Goal: Information Seeking & Learning: Learn about a topic

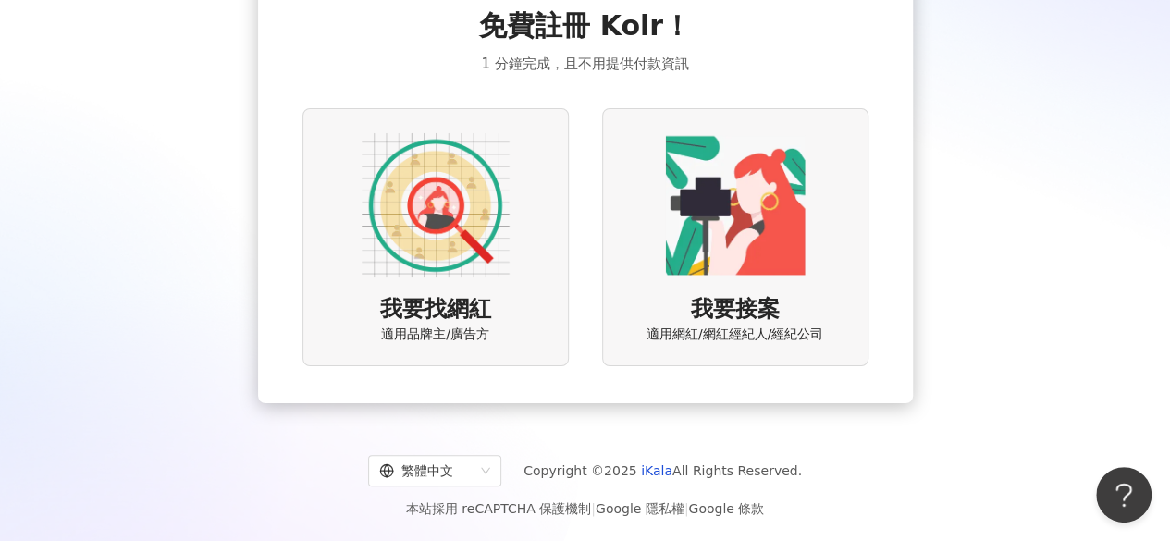
click at [456, 219] on img at bounding box center [436, 205] width 148 height 148
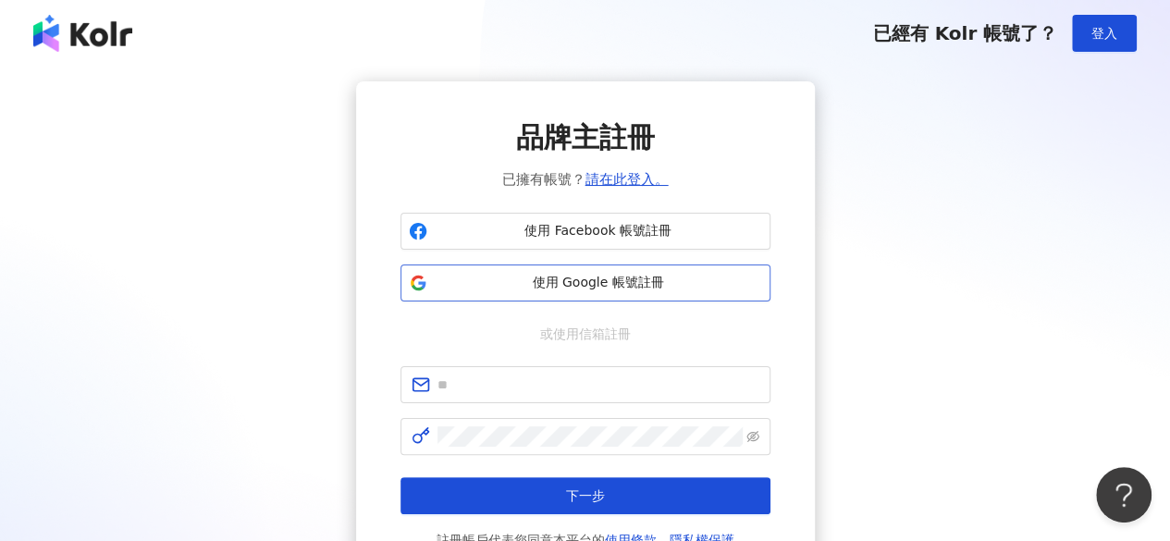
click at [632, 291] on span "使用 Google 帳號註冊" at bounding box center [598, 283] width 327 height 18
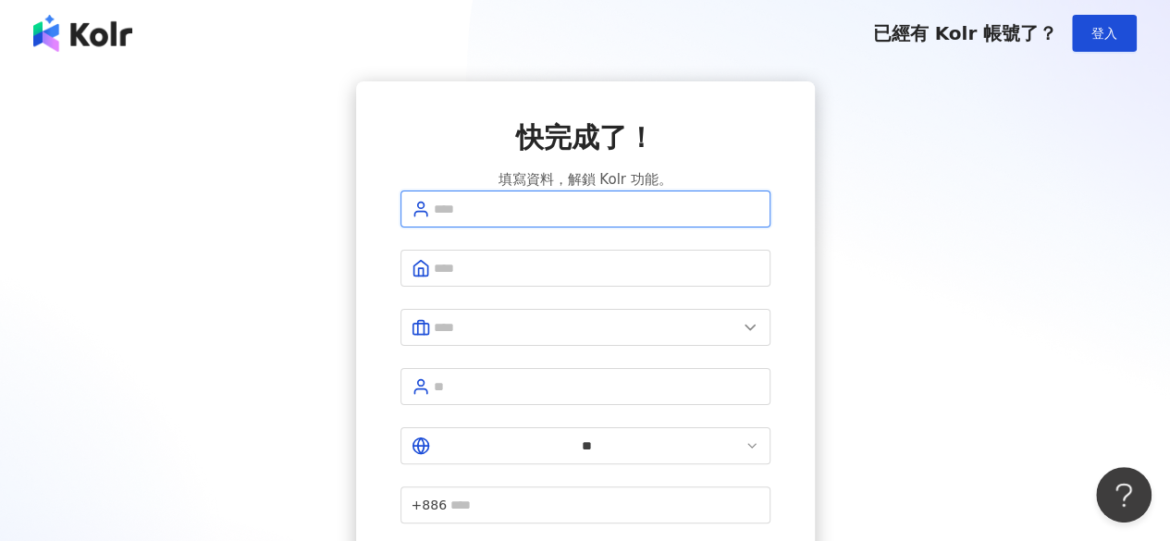
drag, startPoint x: 637, startPoint y: 235, endPoint x: 652, endPoint y: 215, distance: 24.4
click at [632, 267] on form "** +886 註冊完成" at bounding box center [585, 415] width 370 height 451
click at [975, 284] on div "快完成了！ 填寫資料，解鎖 Kolr 功能。 ** +886 註冊完成" at bounding box center [584, 379] width 1125 height 597
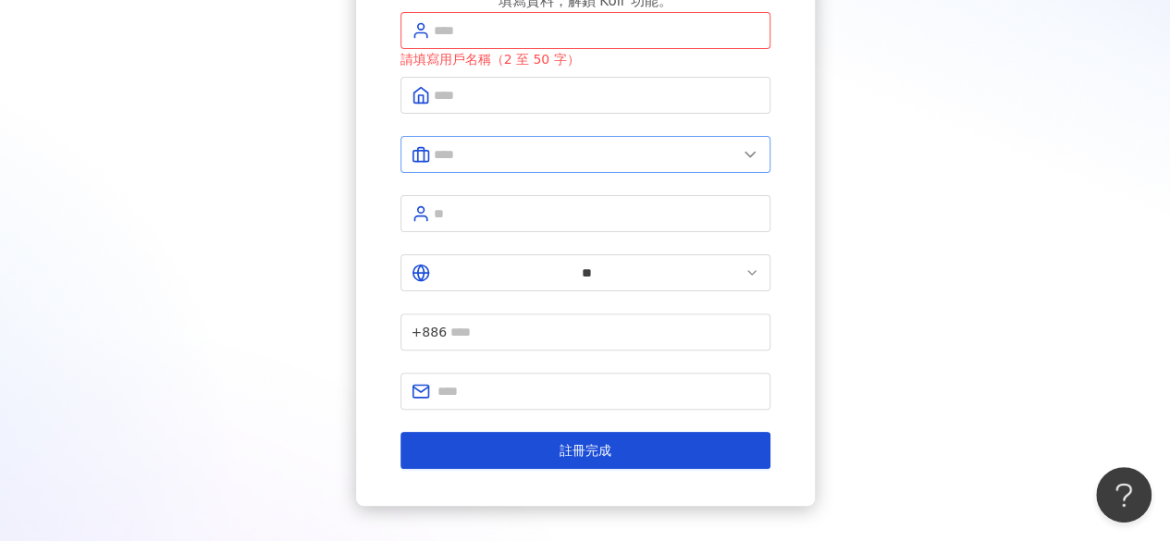
scroll to position [185, 0]
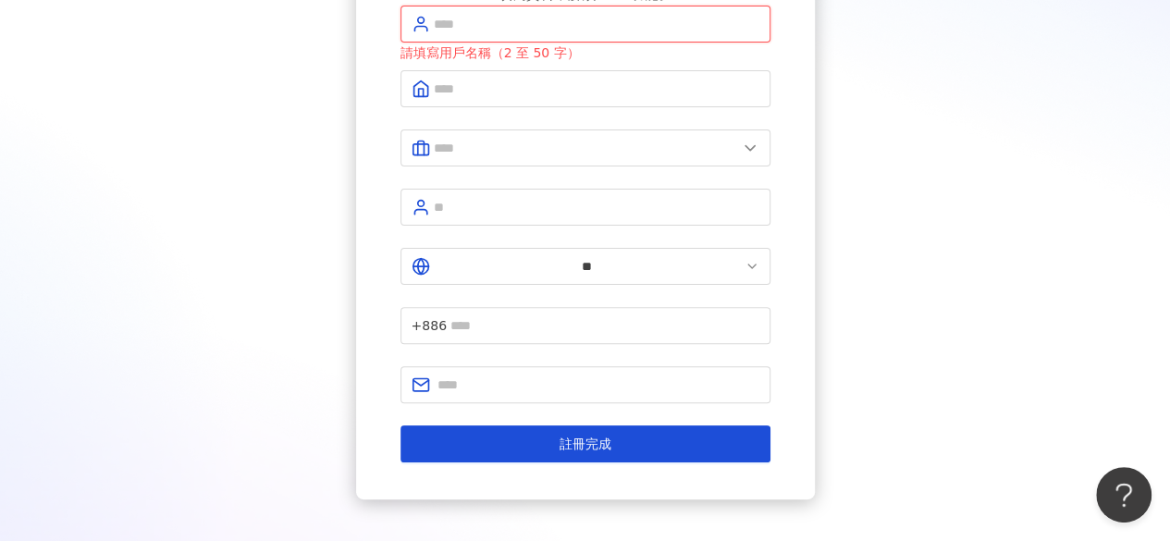
click at [557, 34] on input "text" at bounding box center [596, 24] width 325 height 20
type input "*"
type input "******"
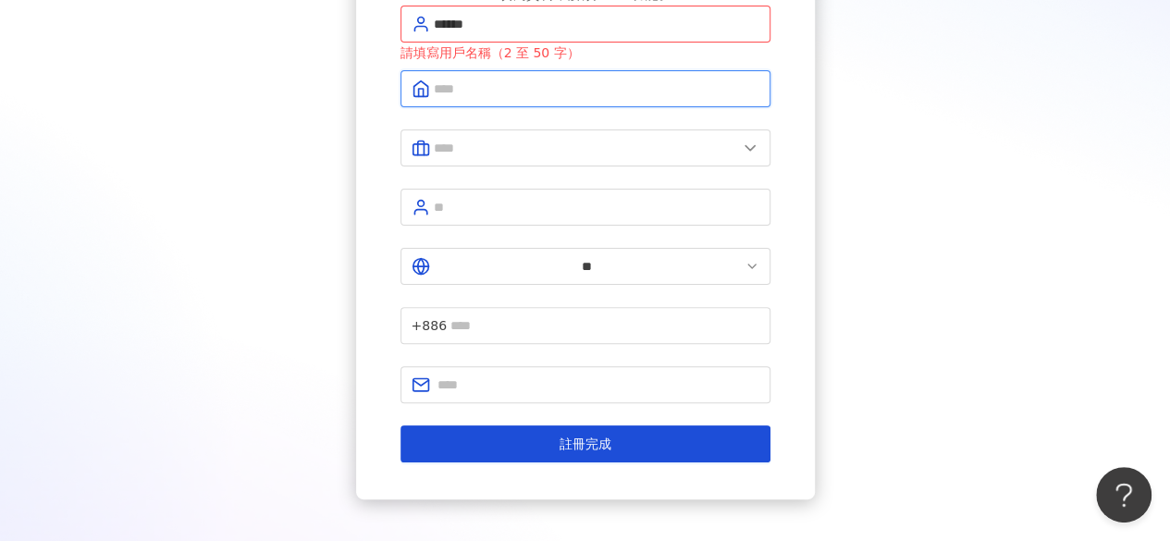
click at [490, 99] on input "text" at bounding box center [596, 89] width 325 height 20
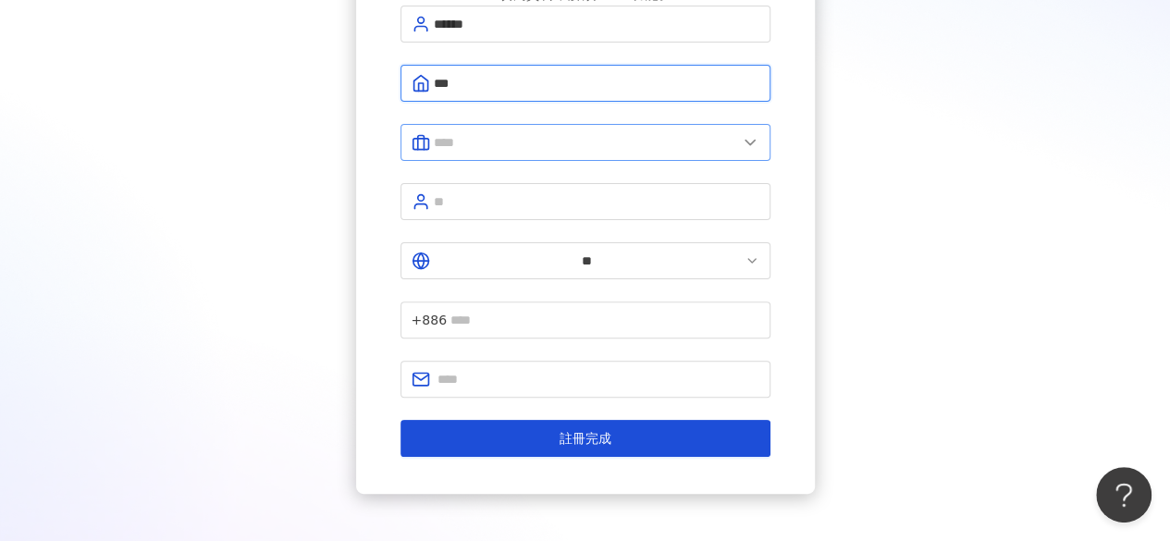
type input "***"
click at [551, 147] on input "text" at bounding box center [585, 142] width 303 height 20
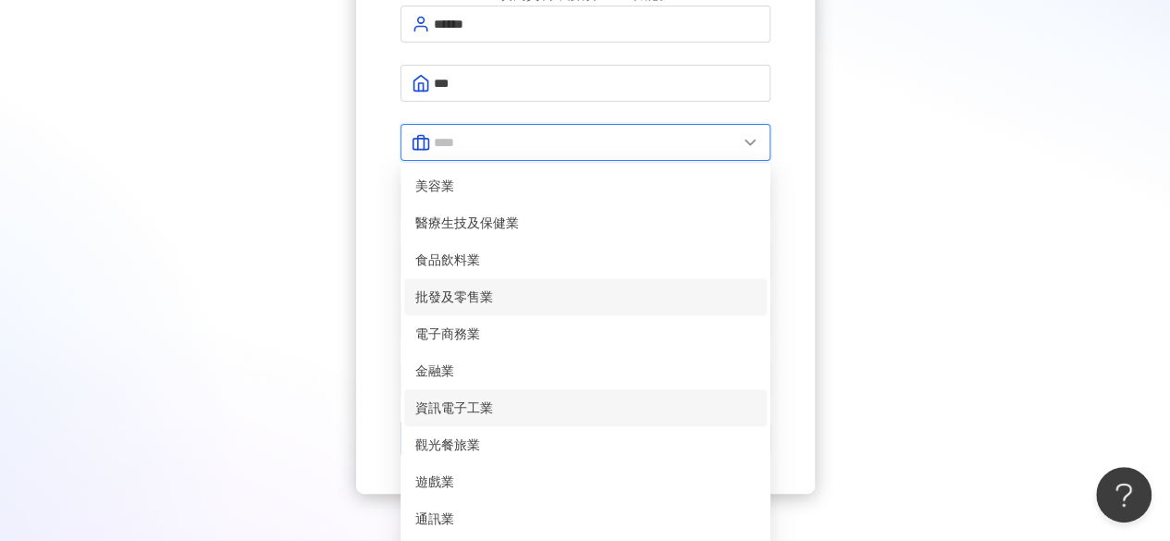
scroll to position [377, 0]
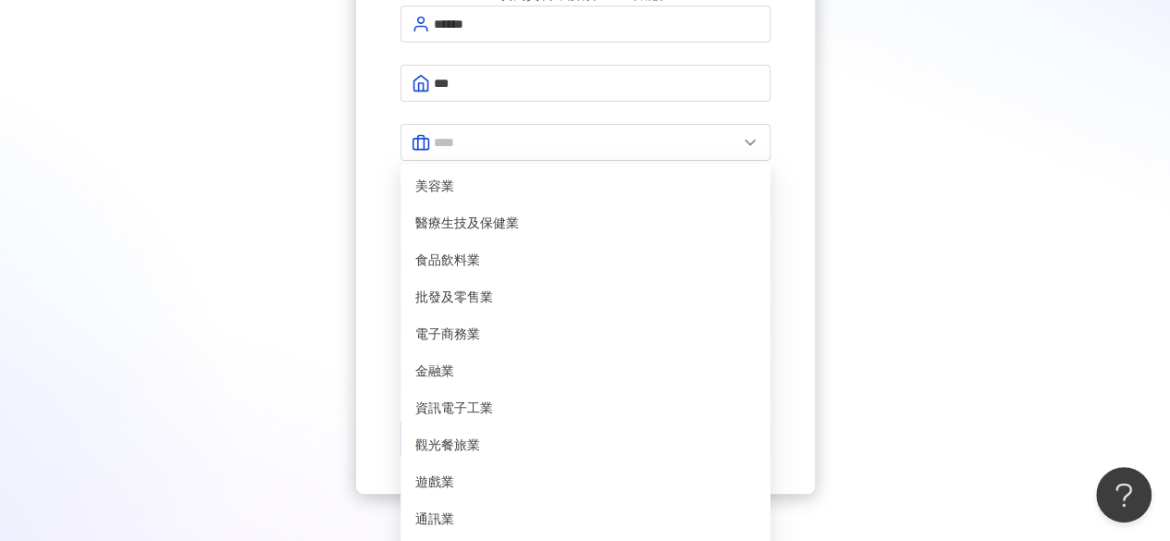
type input "*****"
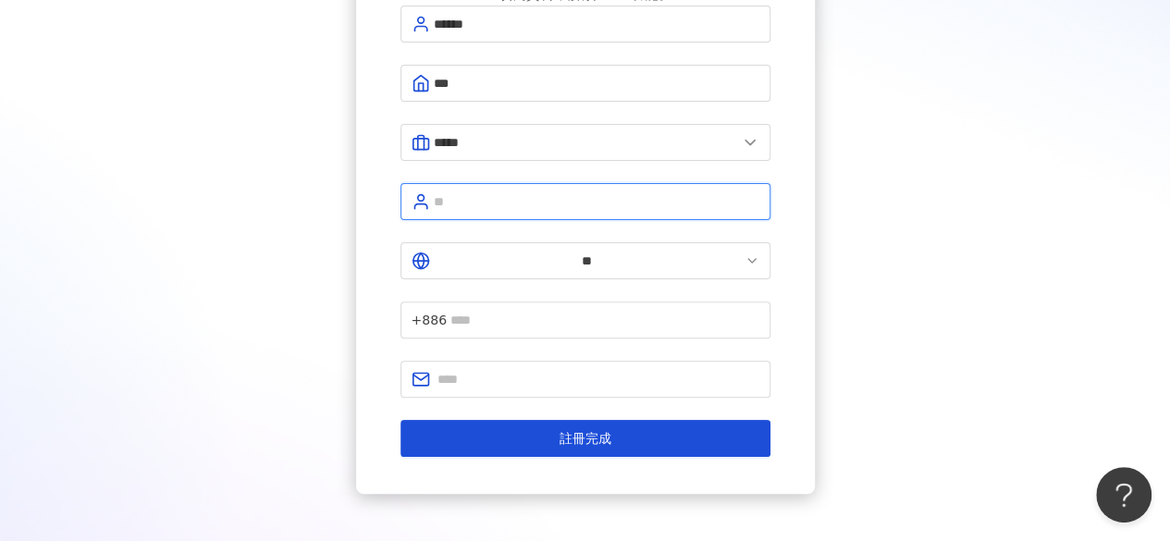
click at [531, 207] on input "text" at bounding box center [596, 201] width 325 height 20
type input "*"
type input "**"
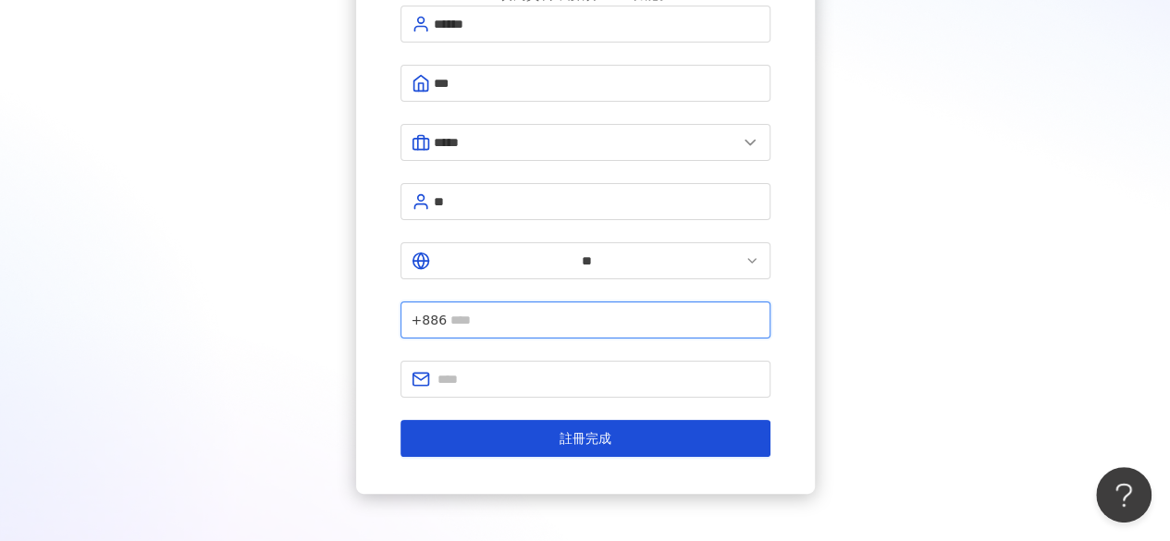
click at [553, 310] on input "text" at bounding box center [604, 320] width 309 height 20
type input "**********"
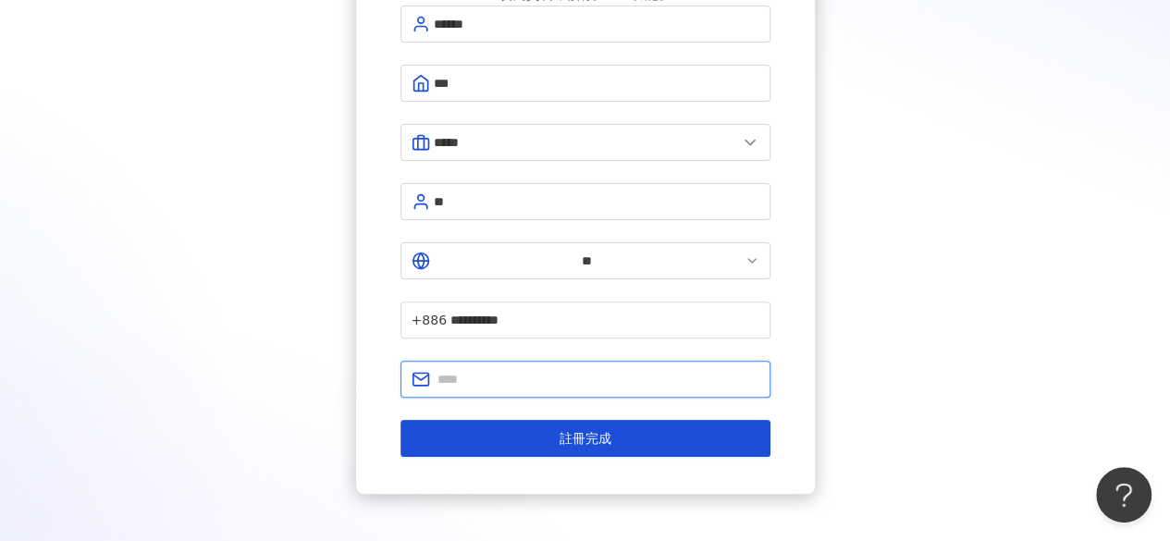
click at [545, 369] on input "text" at bounding box center [598, 379] width 322 height 20
type input "**********"
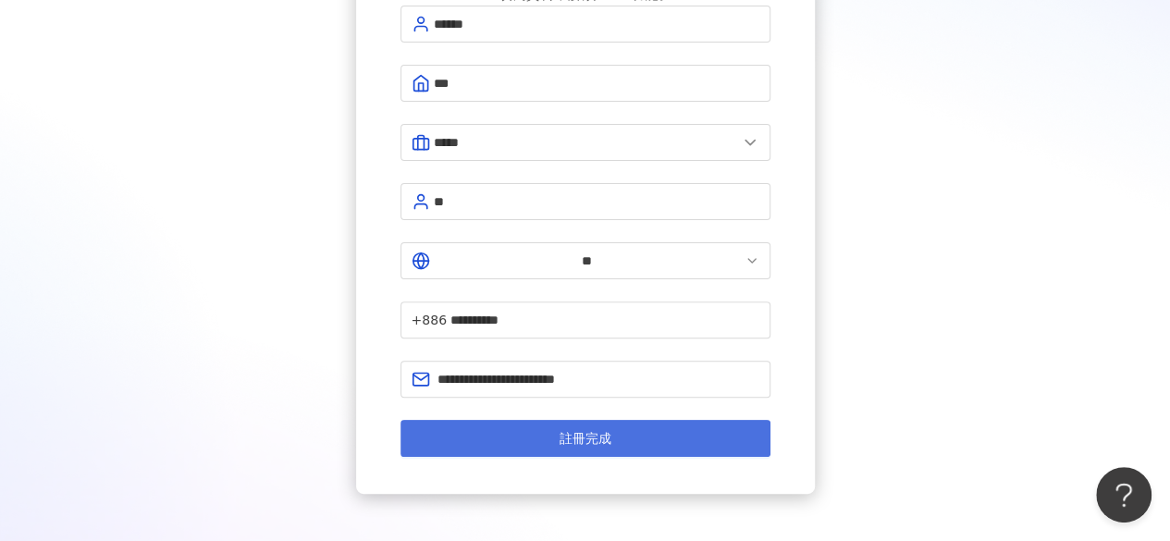
click at [567, 431] on span "註冊完成" at bounding box center [585, 438] width 52 height 15
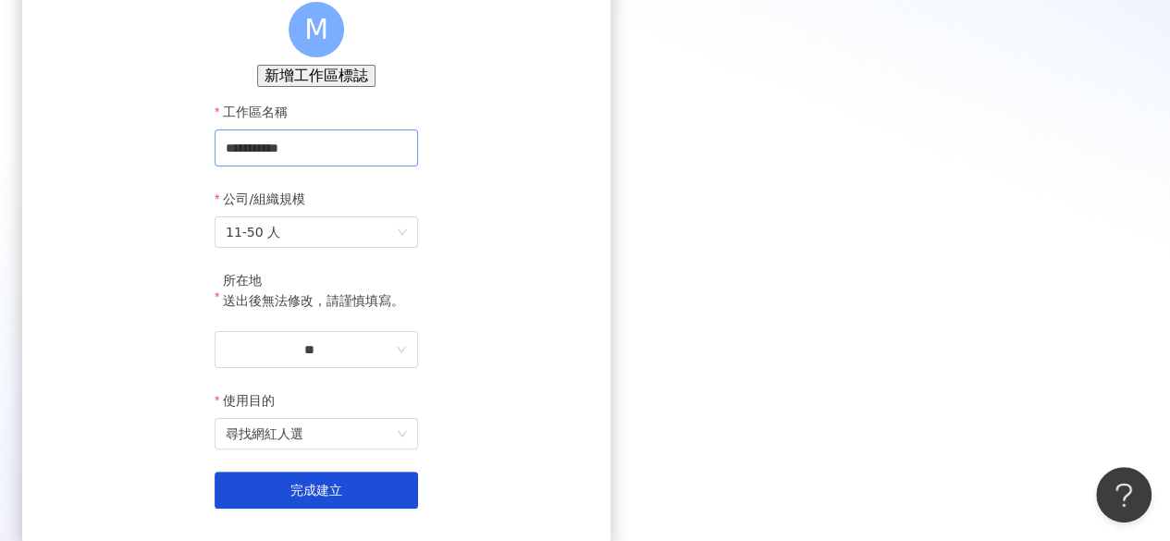
scroll to position [185, 0]
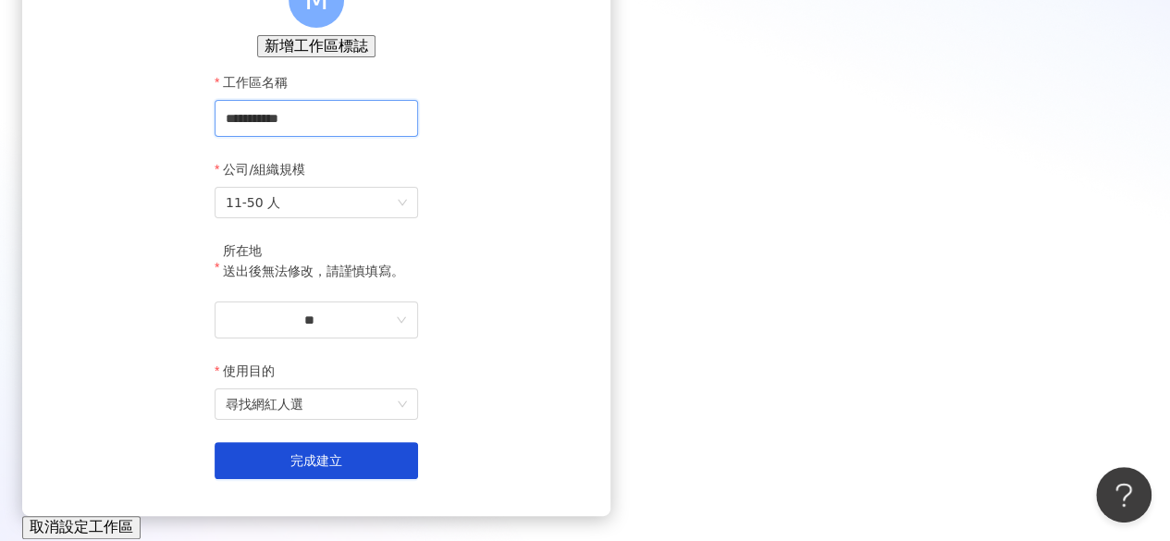
click at [418, 137] on input "**********" at bounding box center [316, 118] width 203 height 37
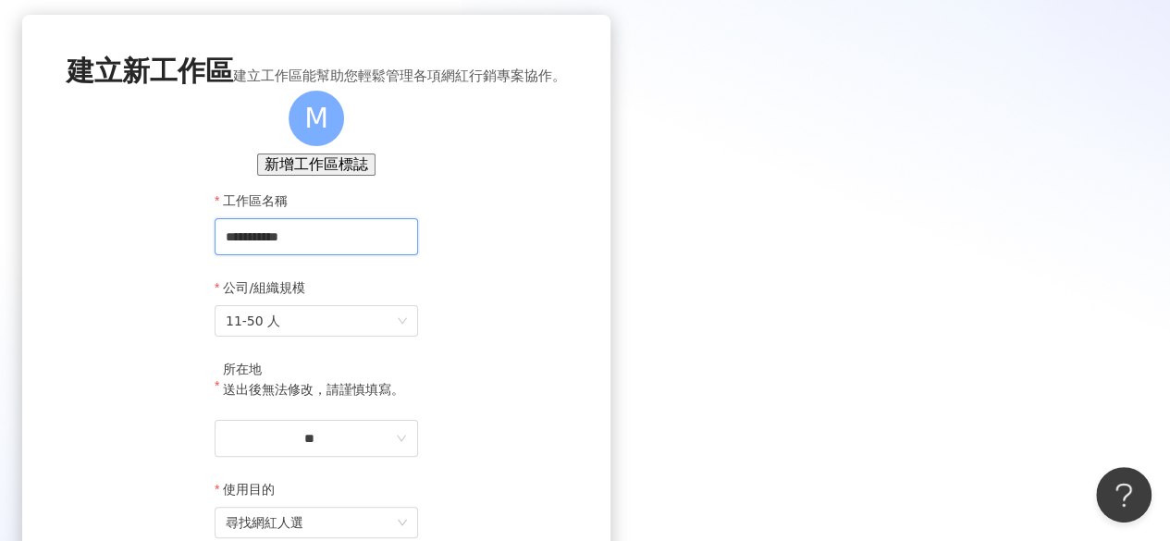
scroll to position [277, 0]
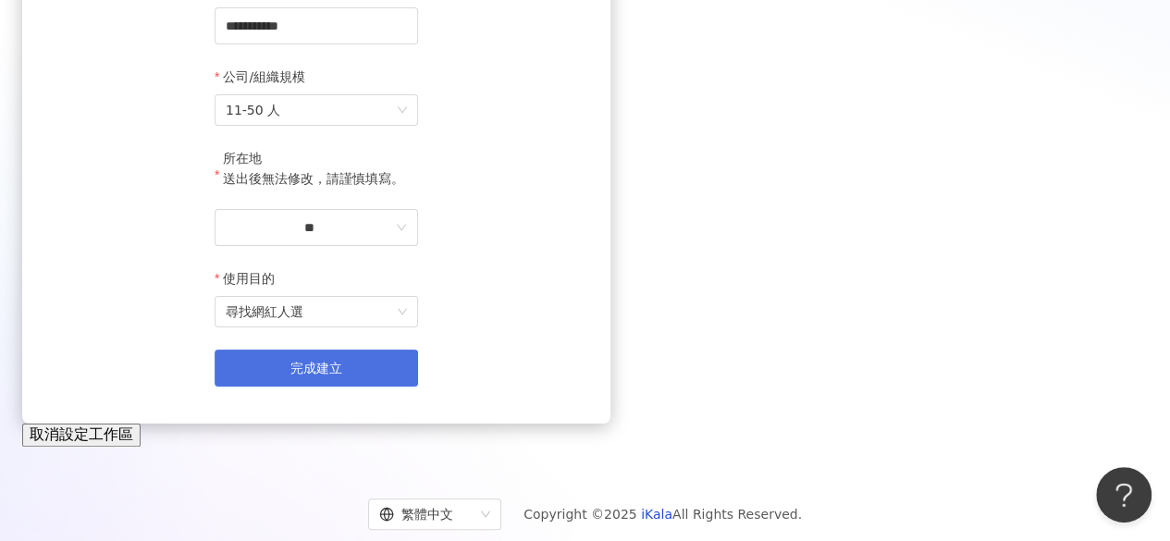
click at [342, 375] on span "完成建立" at bounding box center [316, 368] width 52 height 15
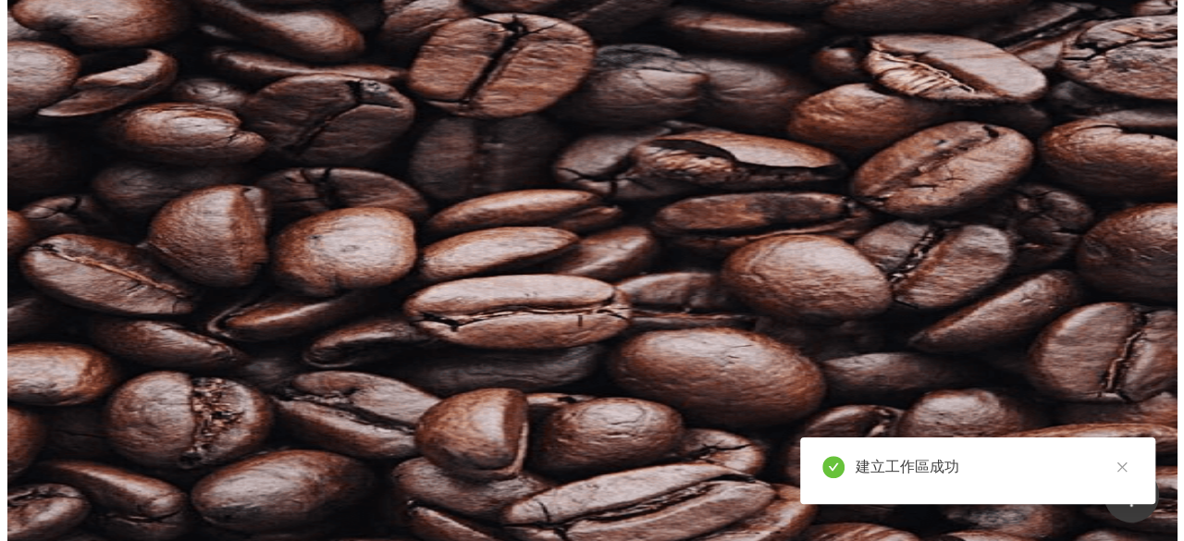
scroll to position [26, 0]
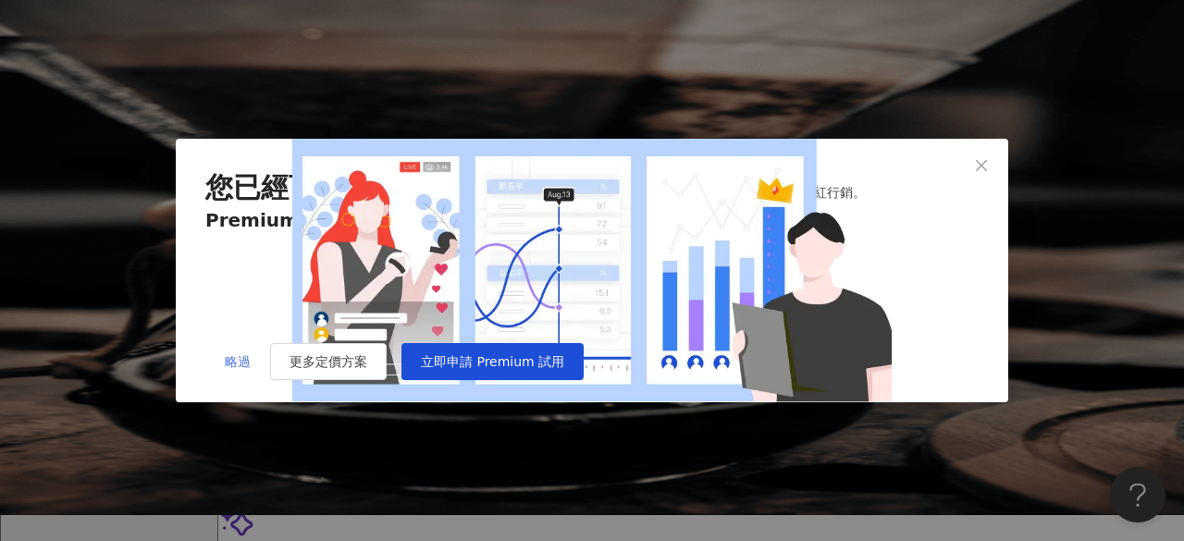
click at [240, 369] on span "略過" at bounding box center [238, 361] width 26 height 15
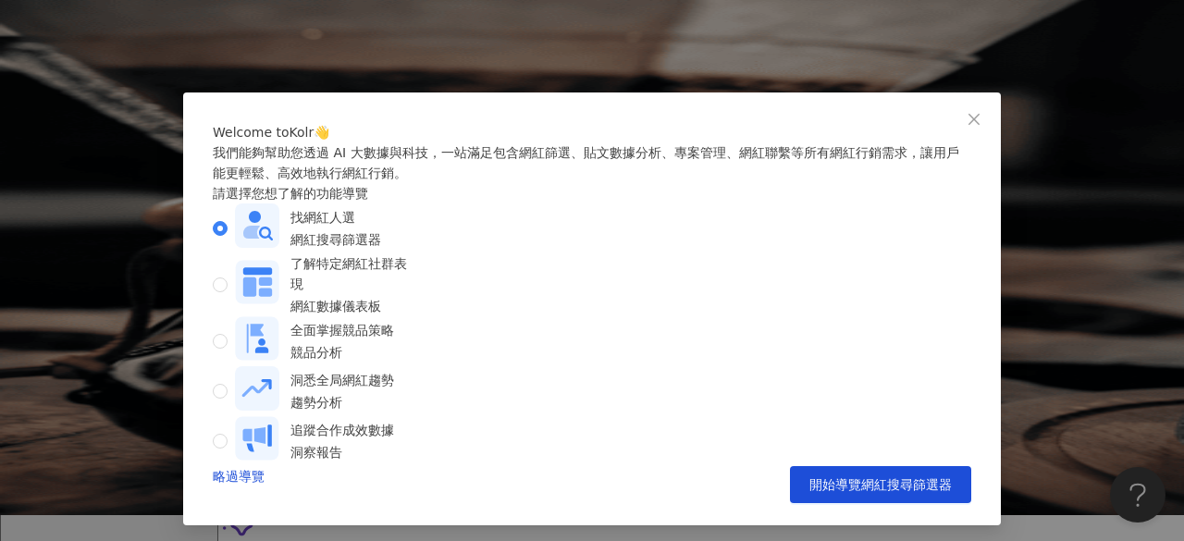
scroll to position [61, 0]
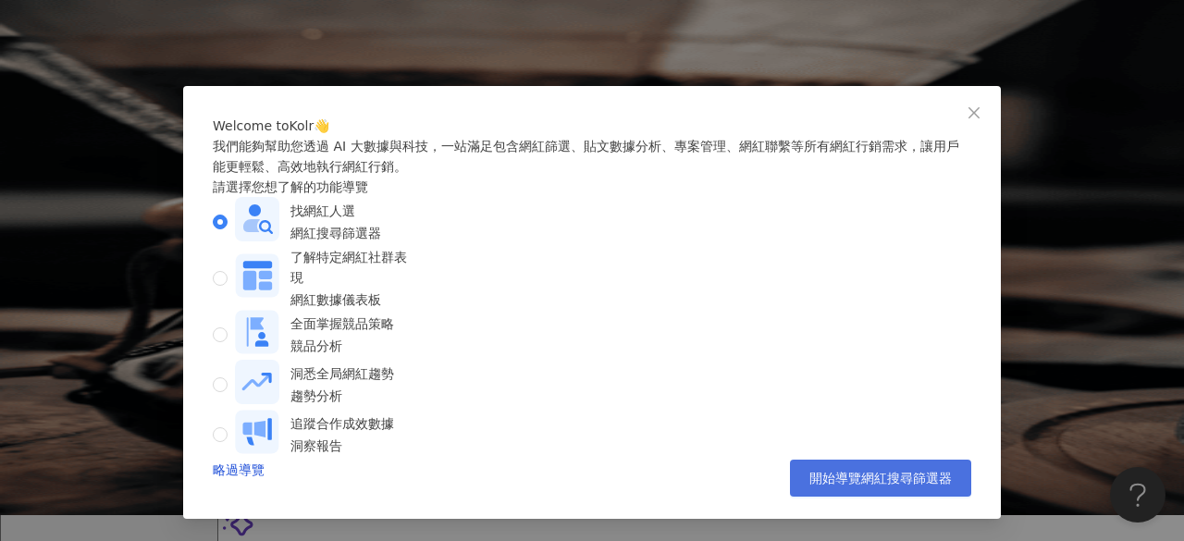
click at [825, 462] on button "開始導覽網紅搜尋篩選器" at bounding box center [880, 478] width 181 height 37
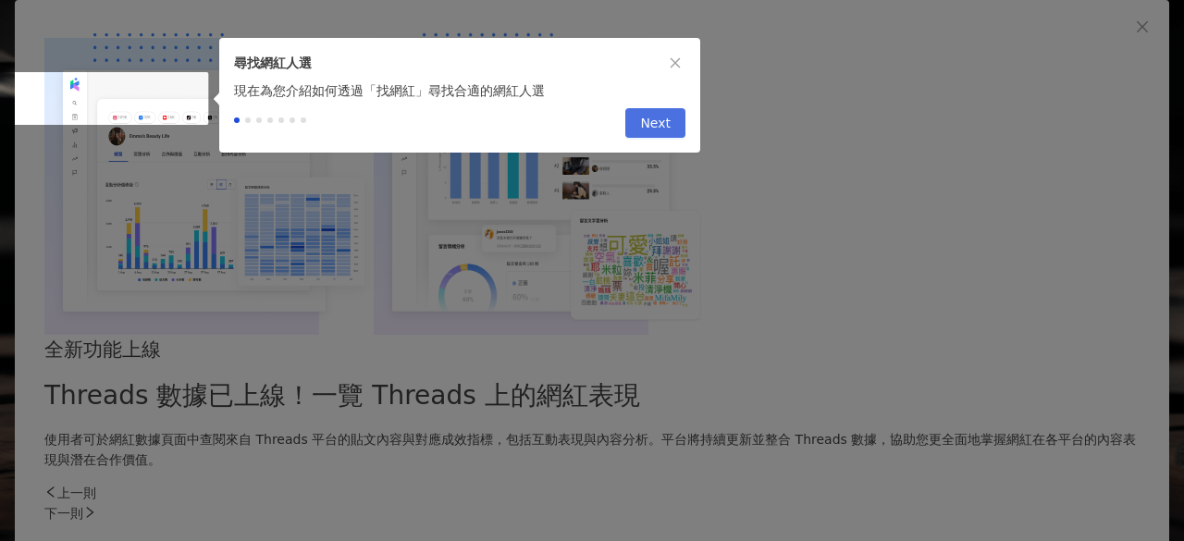
click at [652, 127] on span "Next" at bounding box center [655, 124] width 31 height 30
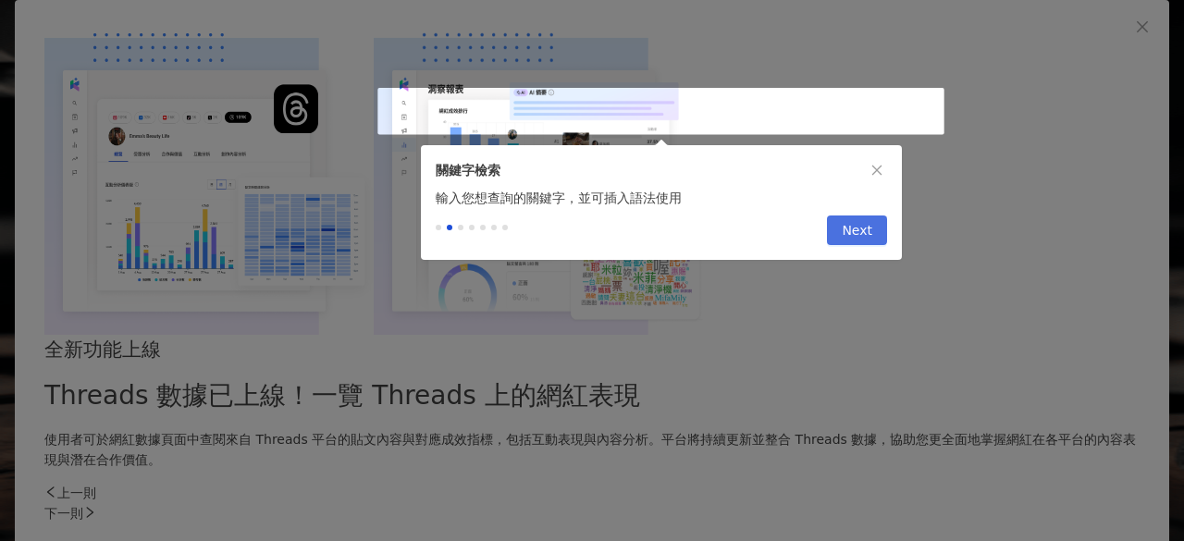
type input "*********"
click at [865, 245] on span "Next" at bounding box center [856, 231] width 31 height 30
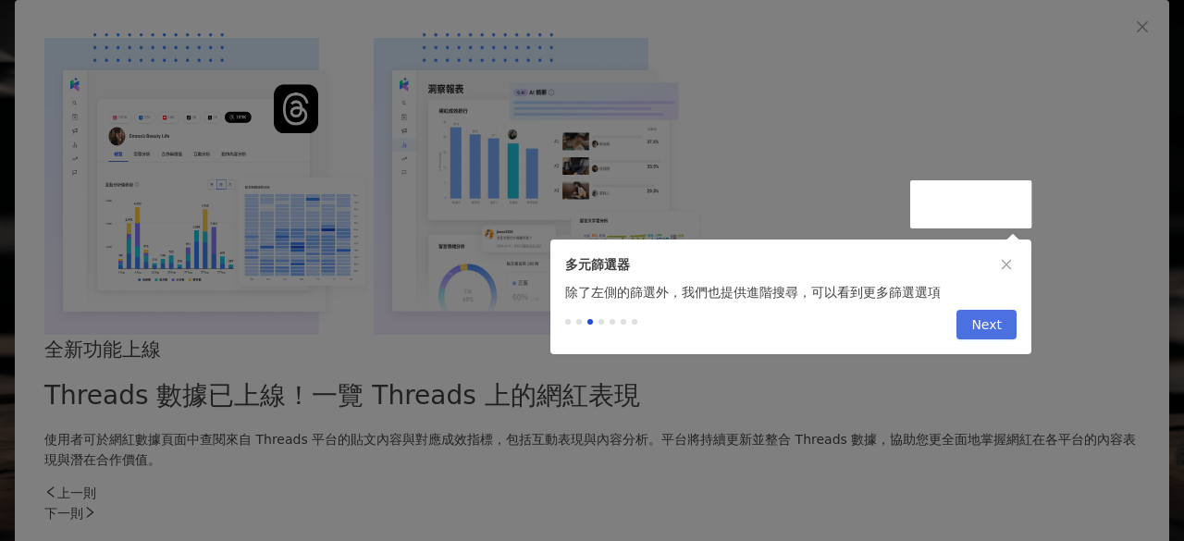
click at [985, 326] on span "Next" at bounding box center [986, 326] width 31 height 30
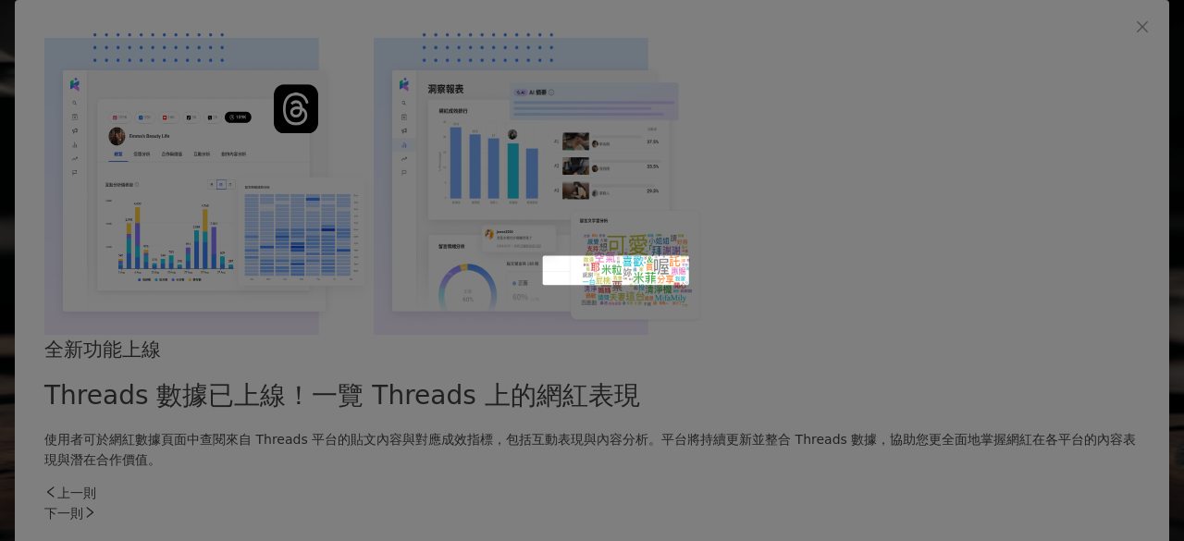
scroll to position [978, 0]
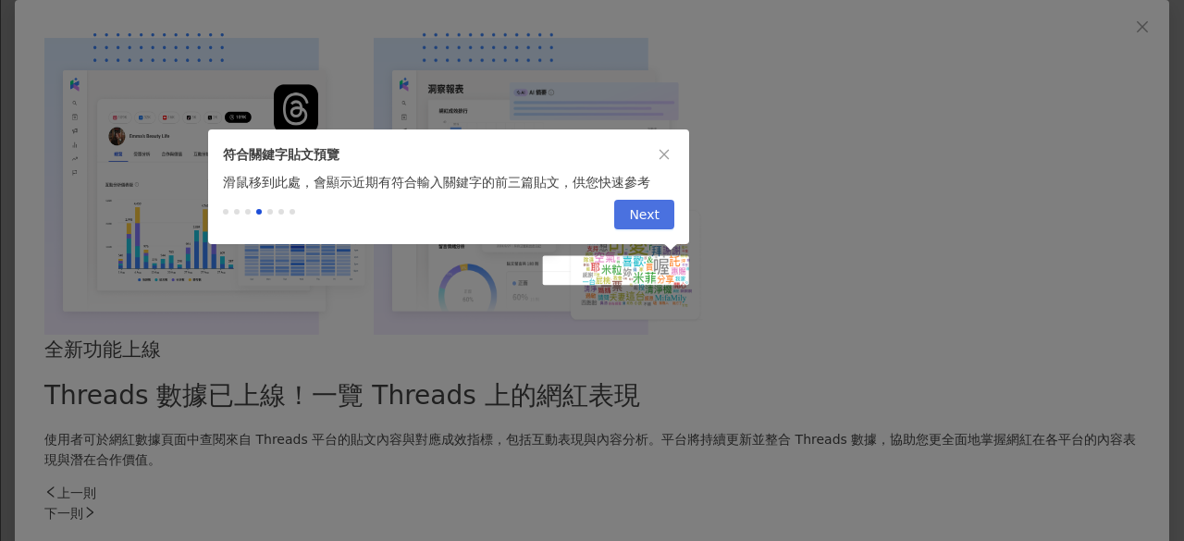
click at [641, 208] on span "Next" at bounding box center [644, 216] width 31 height 30
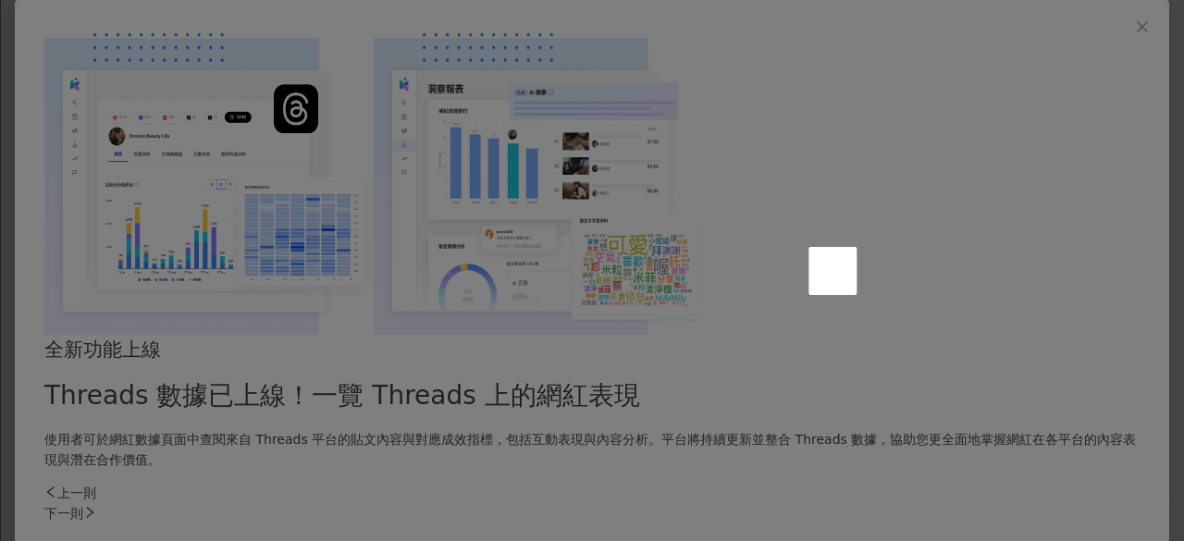
scroll to position [476, 0]
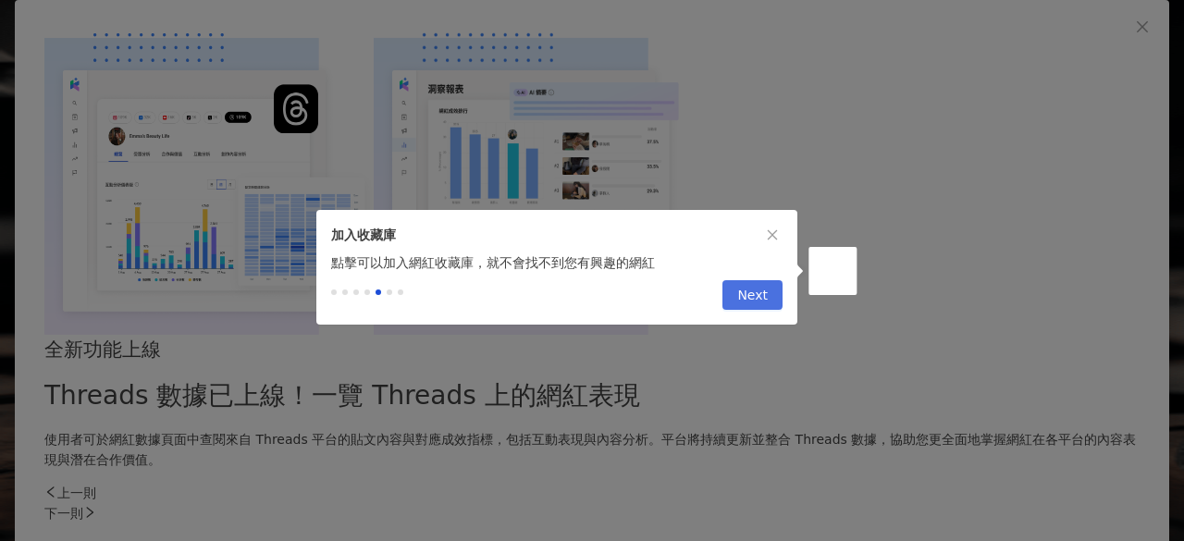
click at [756, 310] on span "Next" at bounding box center [752, 296] width 31 height 30
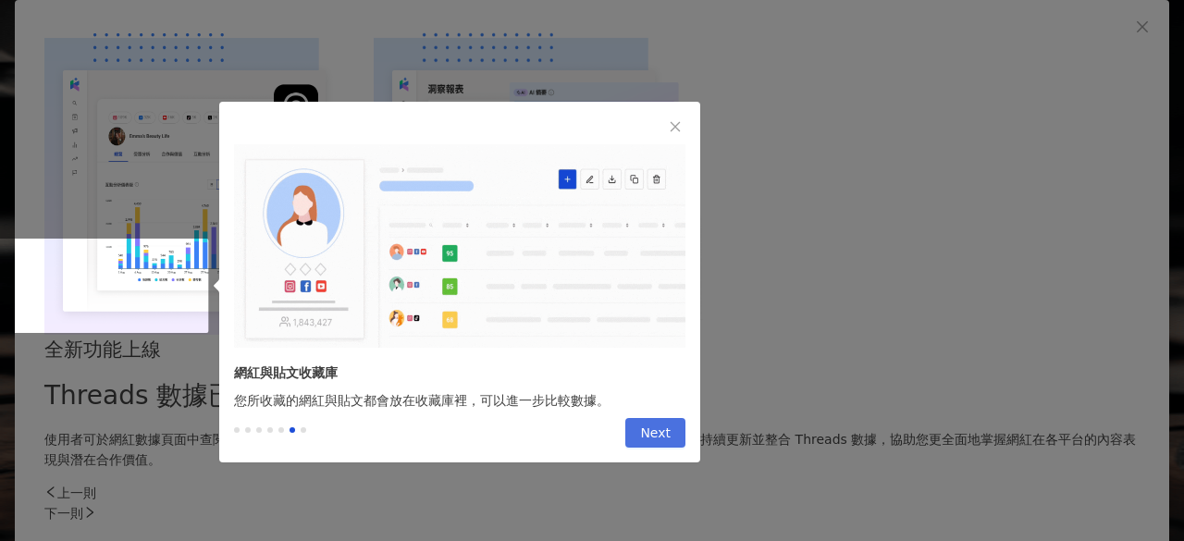
click at [646, 428] on span "Next" at bounding box center [655, 434] width 31 height 30
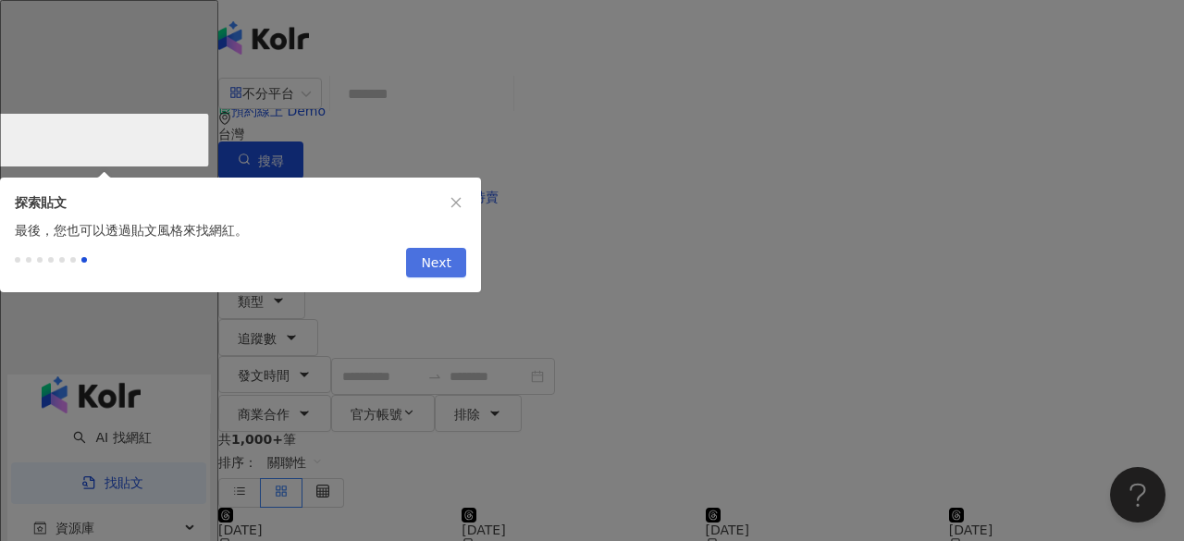
click at [418, 273] on button "Next" at bounding box center [436, 263] width 60 height 30
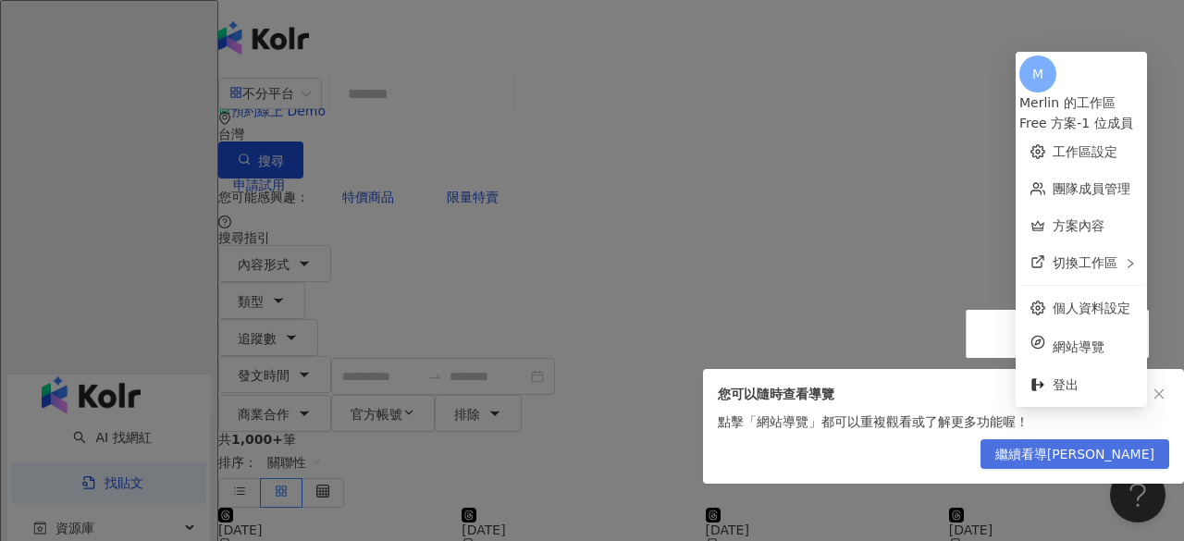
click at [1115, 453] on span "繼續看導覽" at bounding box center [1074, 455] width 159 height 30
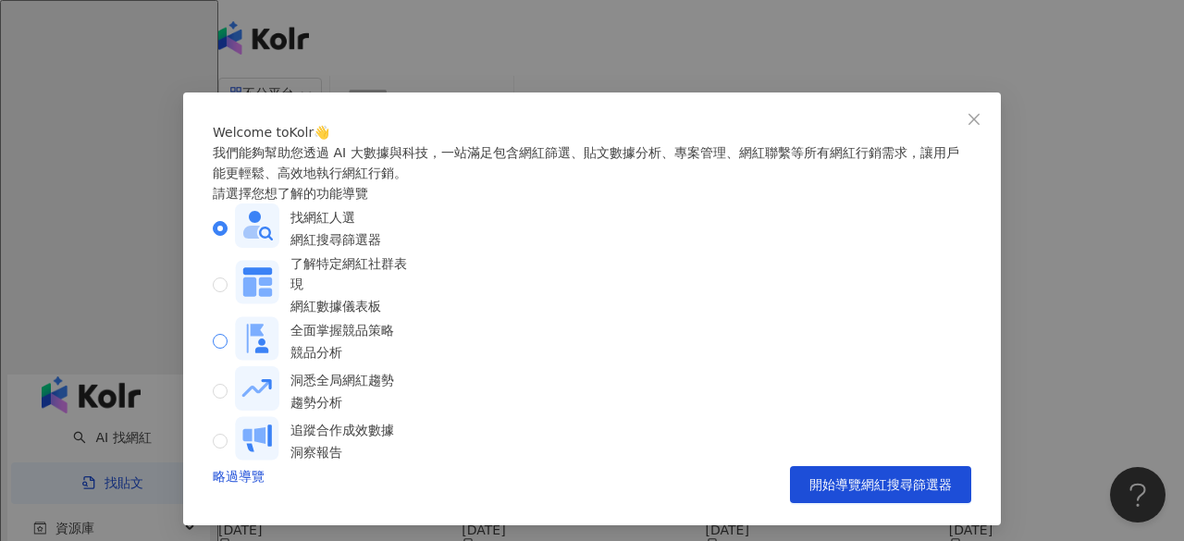
scroll to position [39, 0]
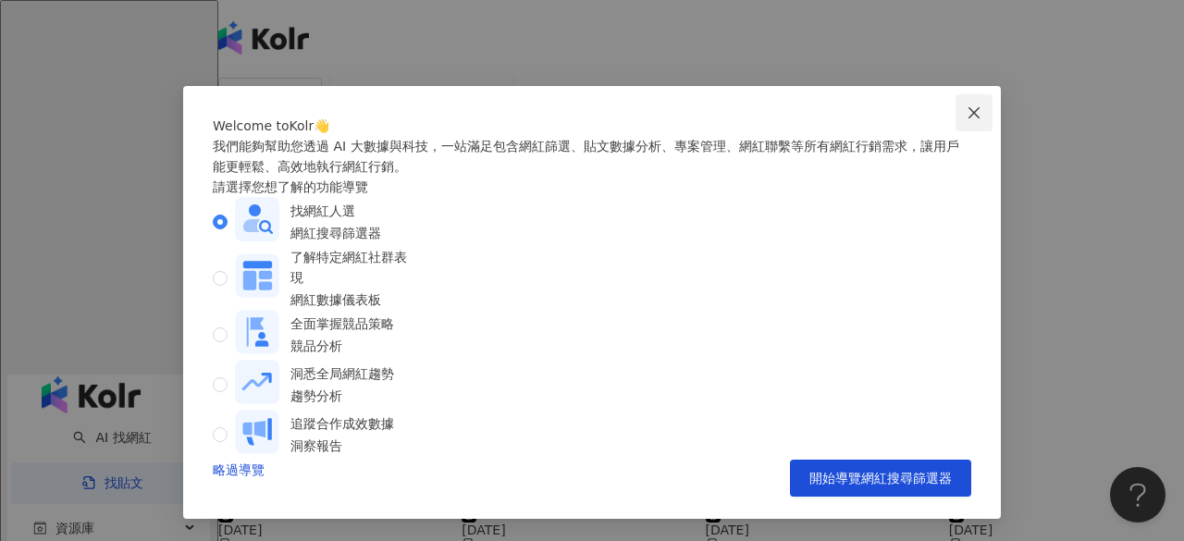
click at [955, 105] on span "Close" at bounding box center [973, 112] width 37 height 15
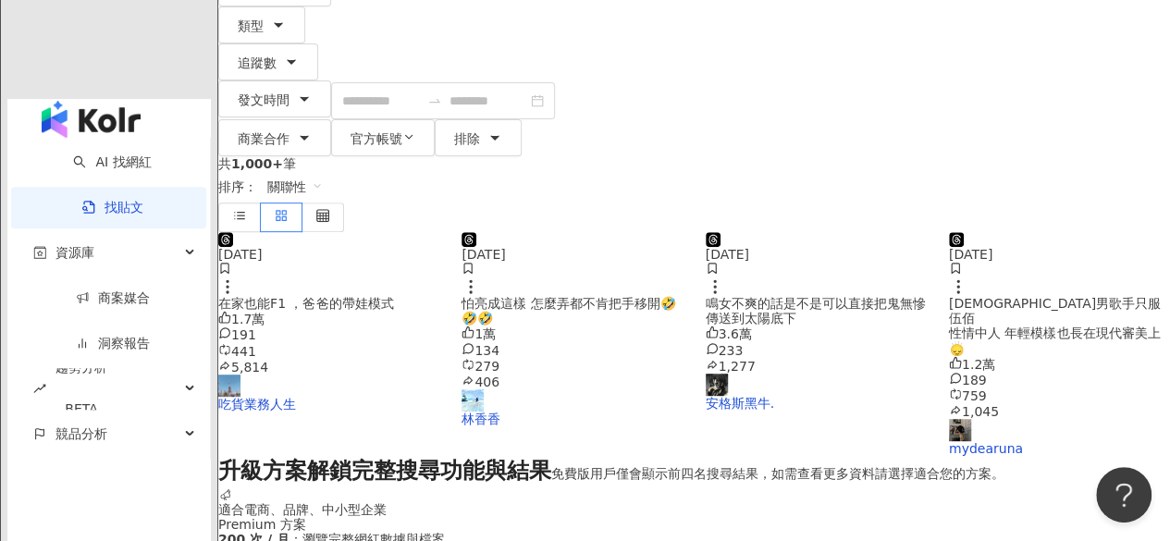
scroll to position [647, 0]
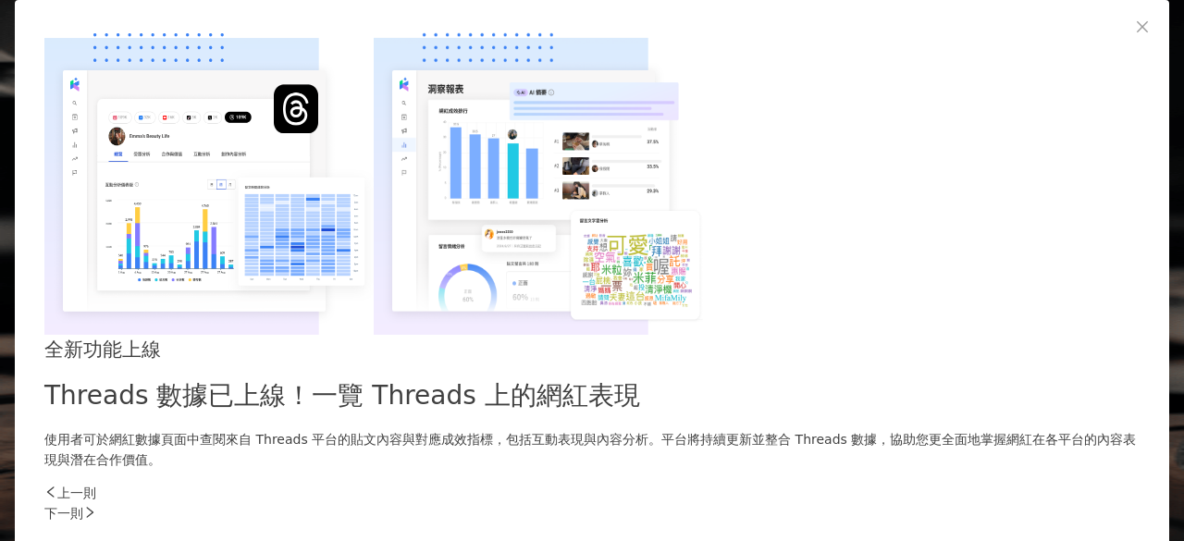
click at [897, 483] on div "上一則 下一則" at bounding box center [591, 503] width 1095 height 41
click at [899, 503] on div "下一則" at bounding box center [591, 513] width 1095 height 20
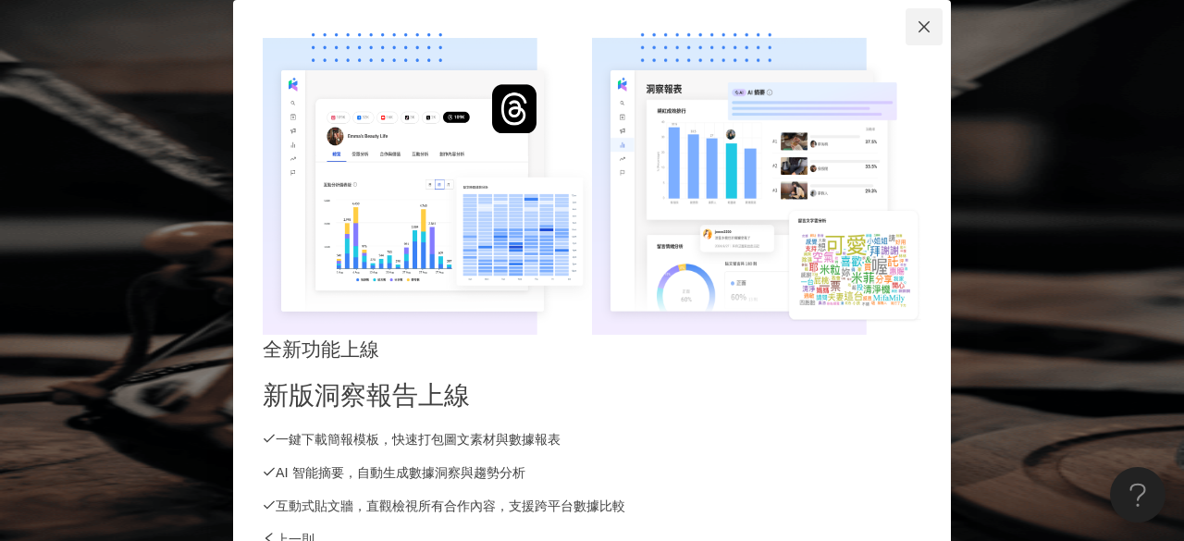
click at [942, 45] on button "Close" at bounding box center [923, 26] width 37 height 37
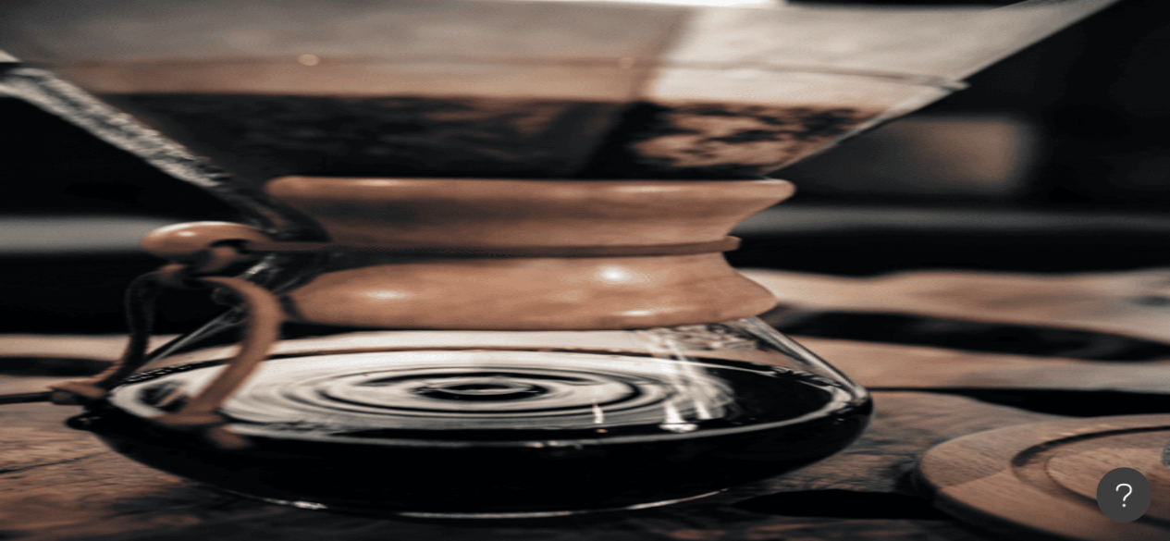
click at [451, 109] on input "search" at bounding box center [412, 91] width 150 height 35
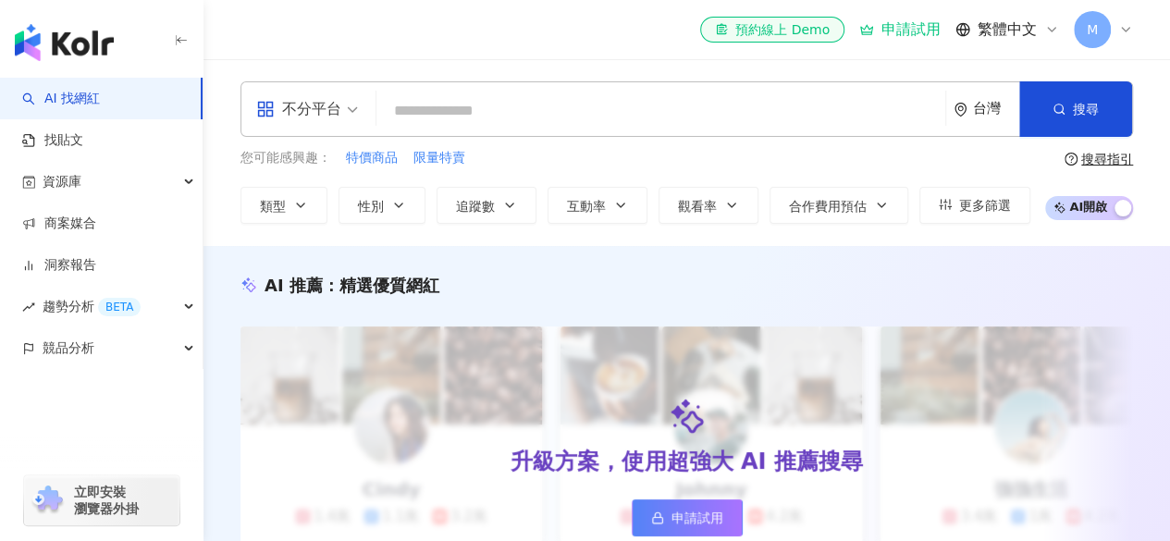
click at [1089, 38] on span "M" at bounding box center [1091, 29] width 11 height 20
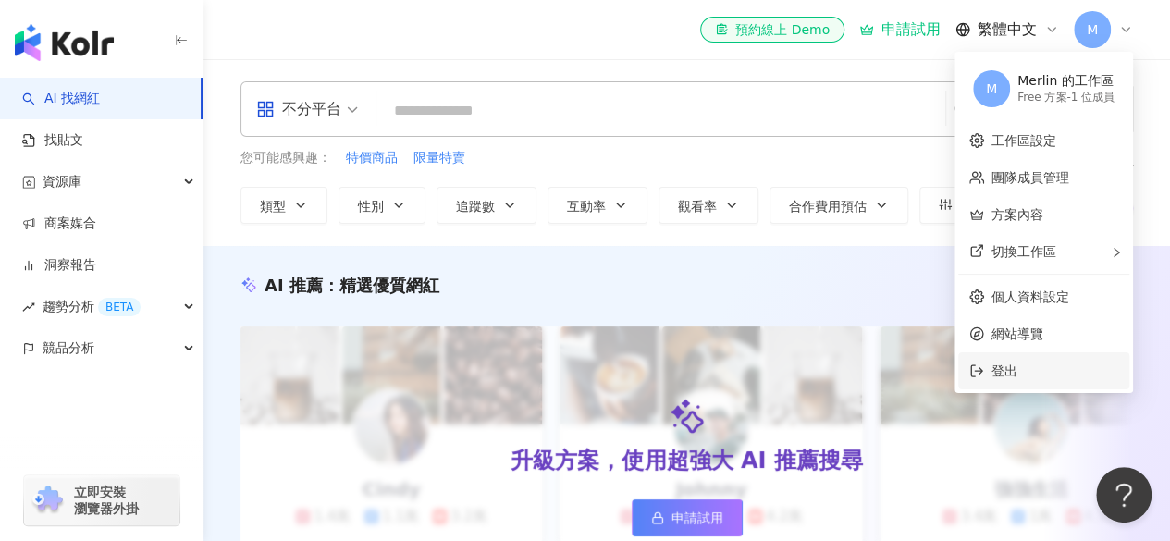
click at [1029, 372] on span "登出" at bounding box center [1054, 371] width 127 height 20
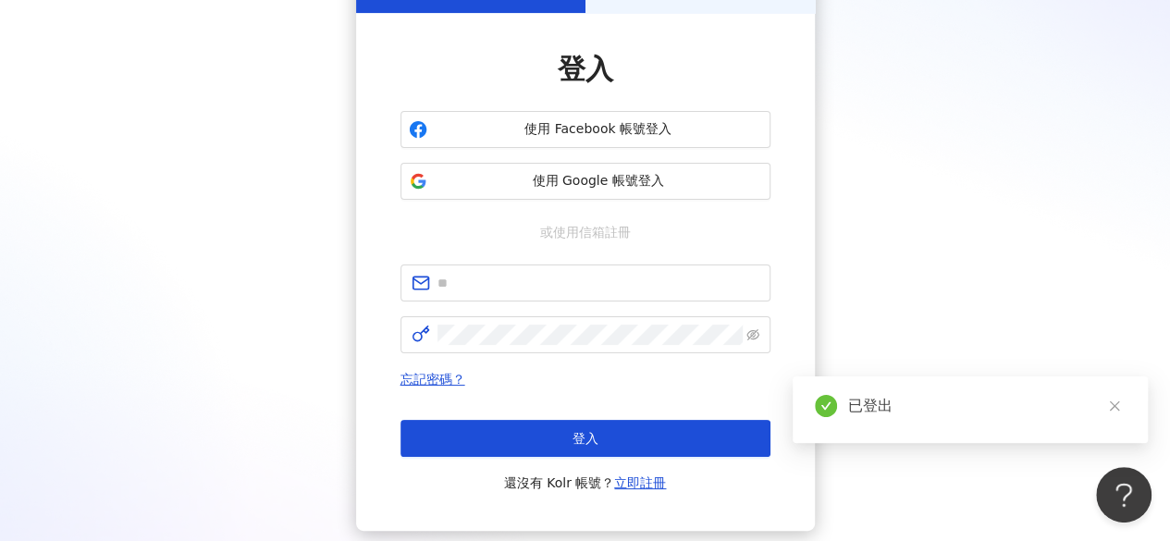
scroll to position [63, 0]
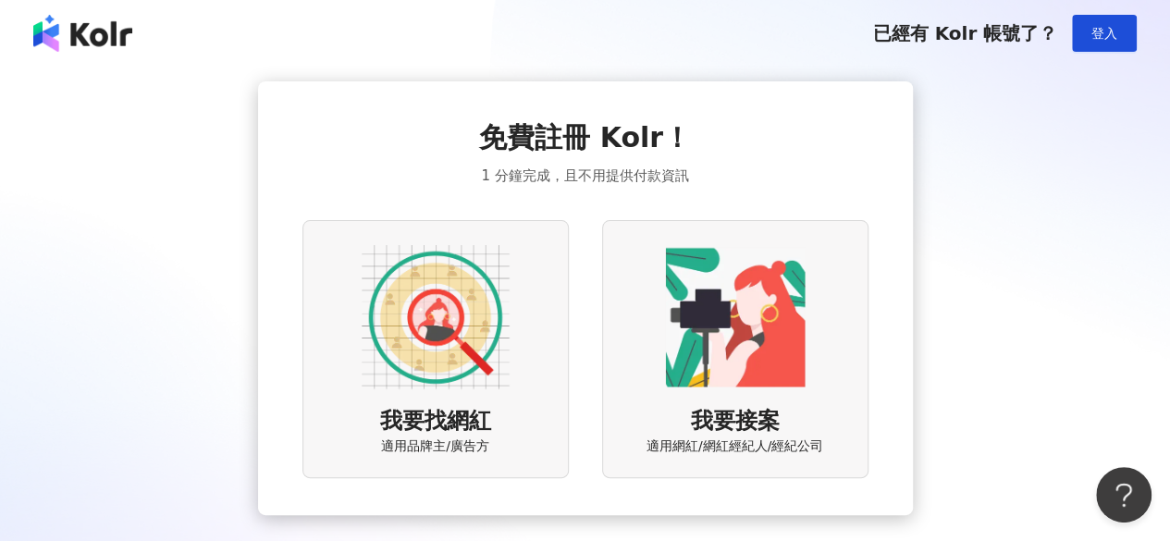
click at [368, 263] on img at bounding box center [436, 317] width 148 height 148
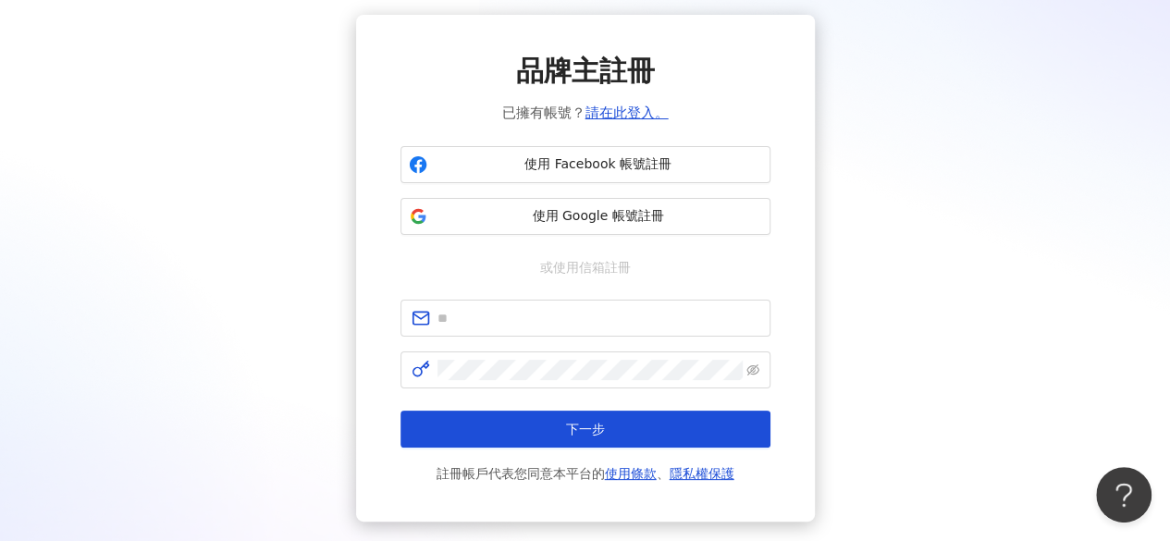
scroll to position [92, 0]
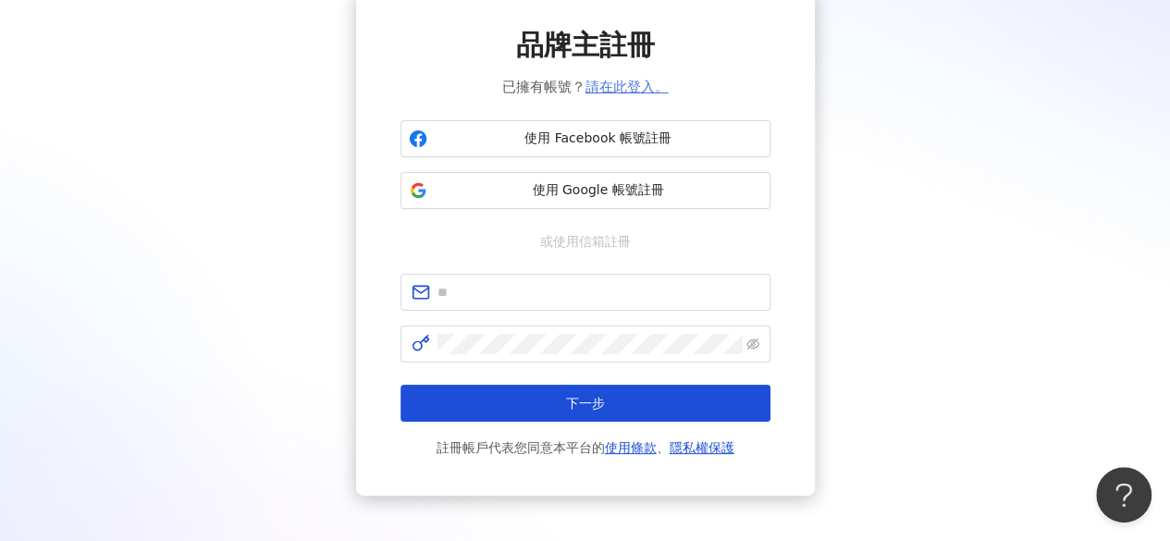
click at [616, 87] on link "請在此登入。" at bounding box center [626, 87] width 83 height 17
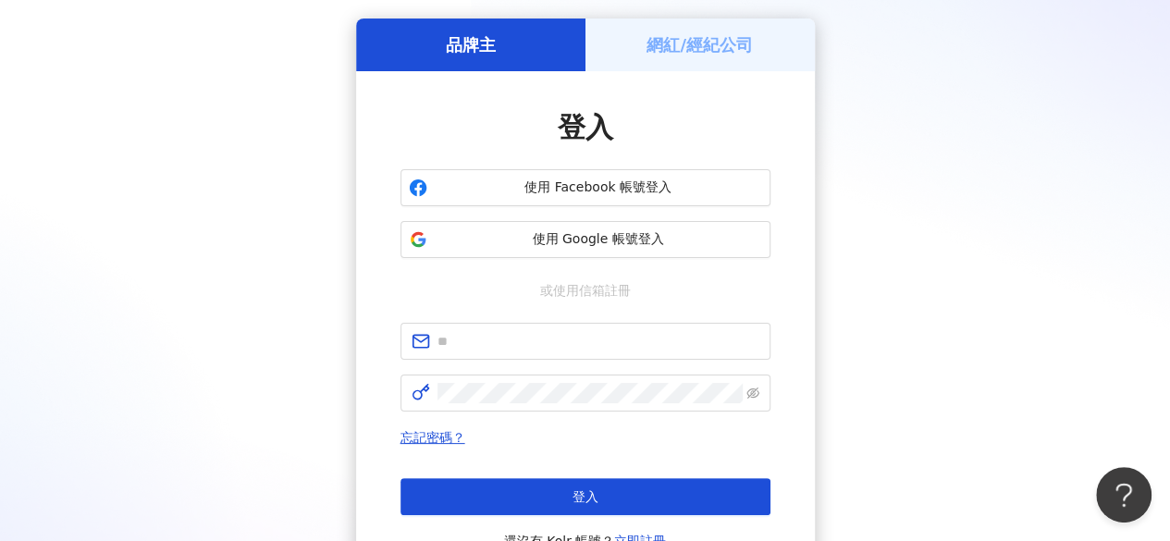
scroll to position [92, 0]
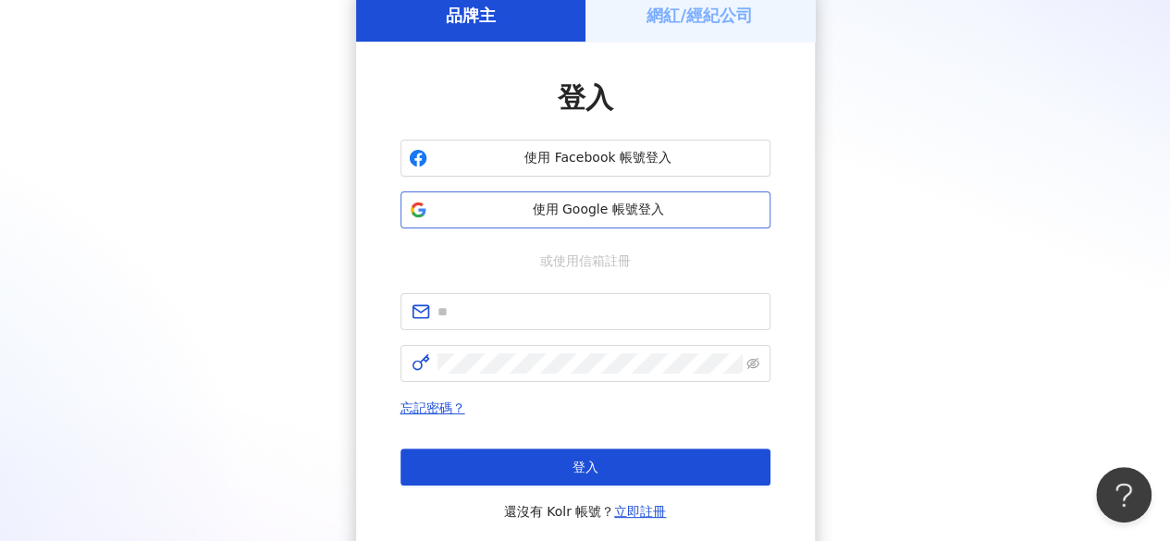
click at [555, 222] on button "使用 Google 帳號登入" at bounding box center [585, 209] width 370 height 37
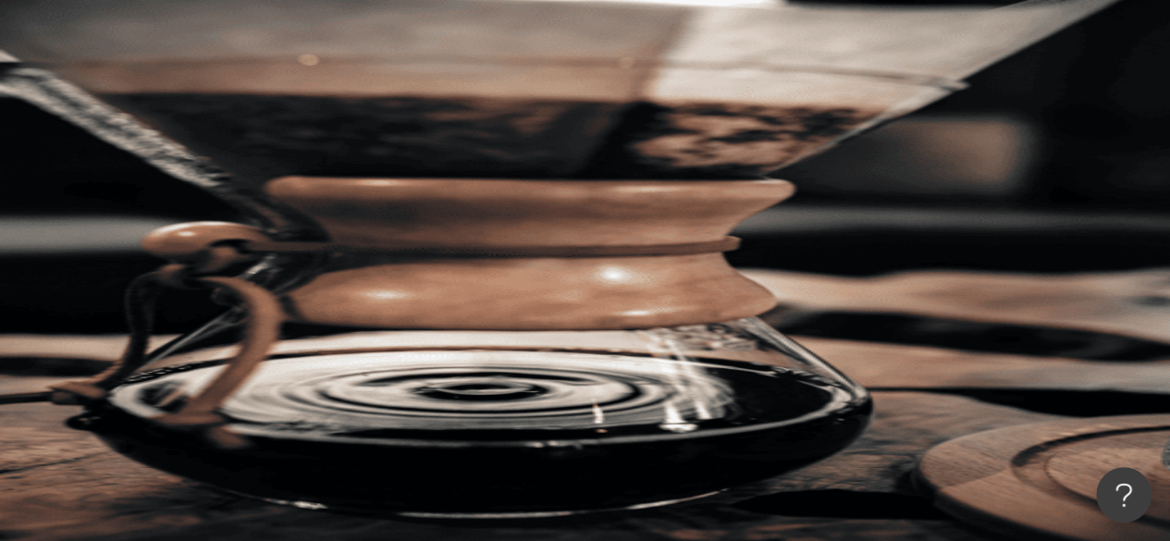
click at [1114, 296] on div "M" at bounding box center [693, 333] width 951 height 74
click at [268, 326] on icon at bounding box center [261, 332] width 13 height 13
click at [1116, 296] on div "M" at bounding box center [693, 333] width 951 height 74
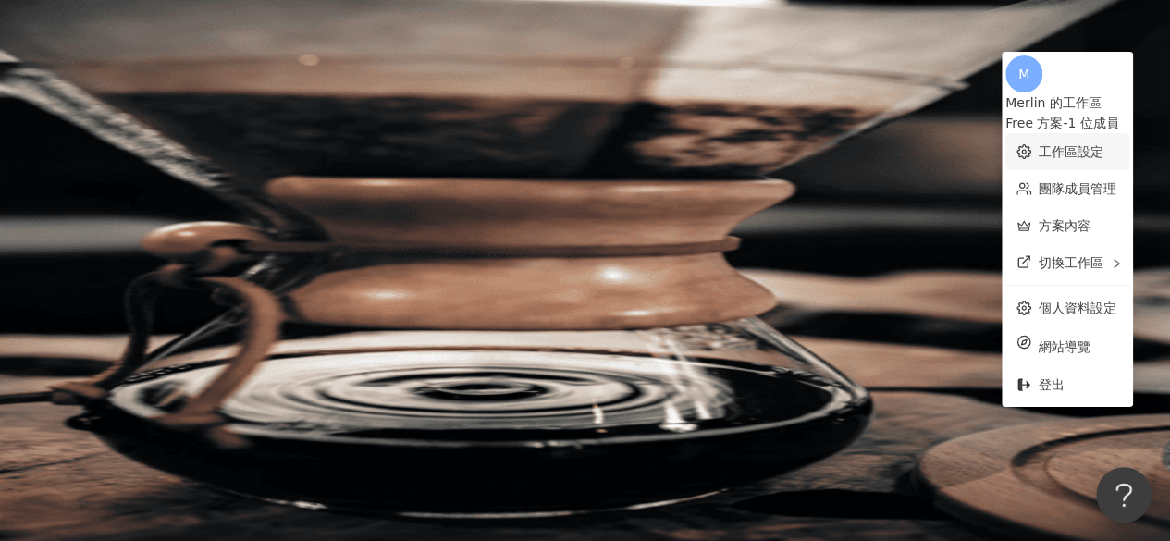
click at [1041, 144] on link "工作區設定" at bounding box center [1070, 151] width 65 height 15
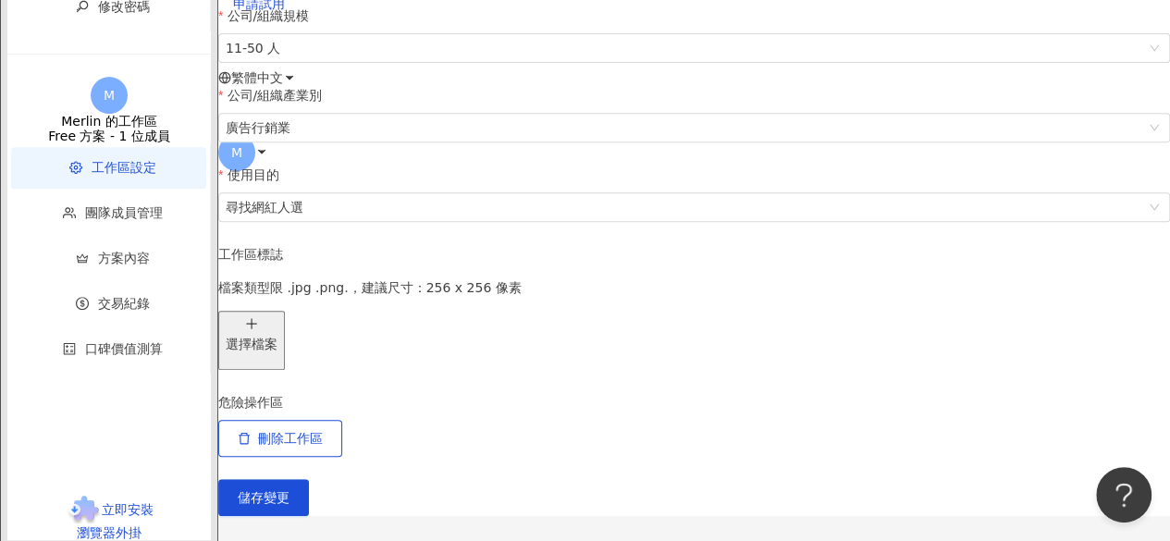
scroll to position [555, 0]
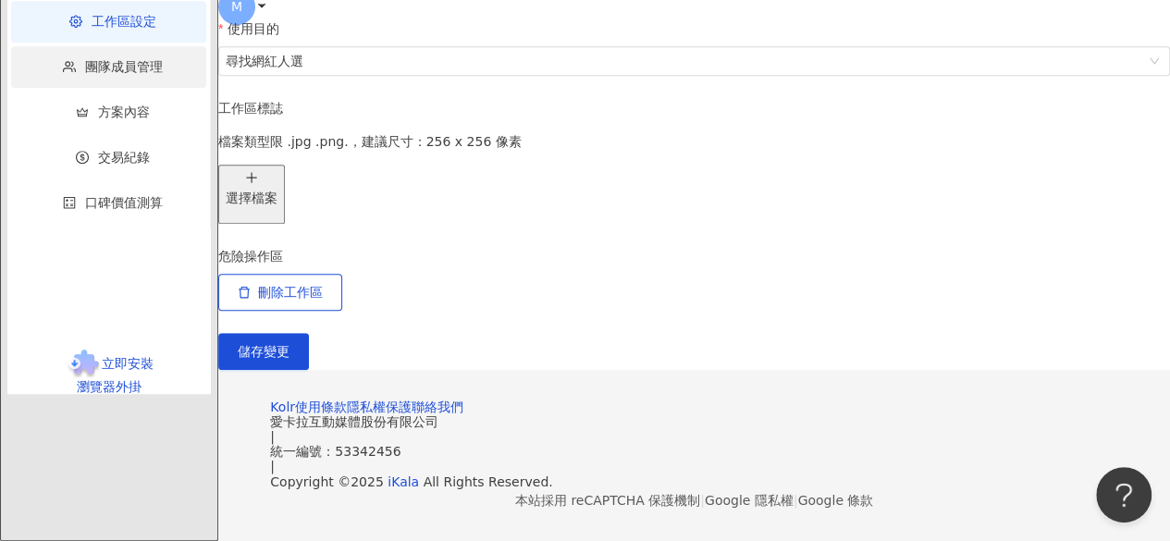
click at [127, 88] on span "團隊成員管理" at bounding box center [112, 67] width 158 height 42
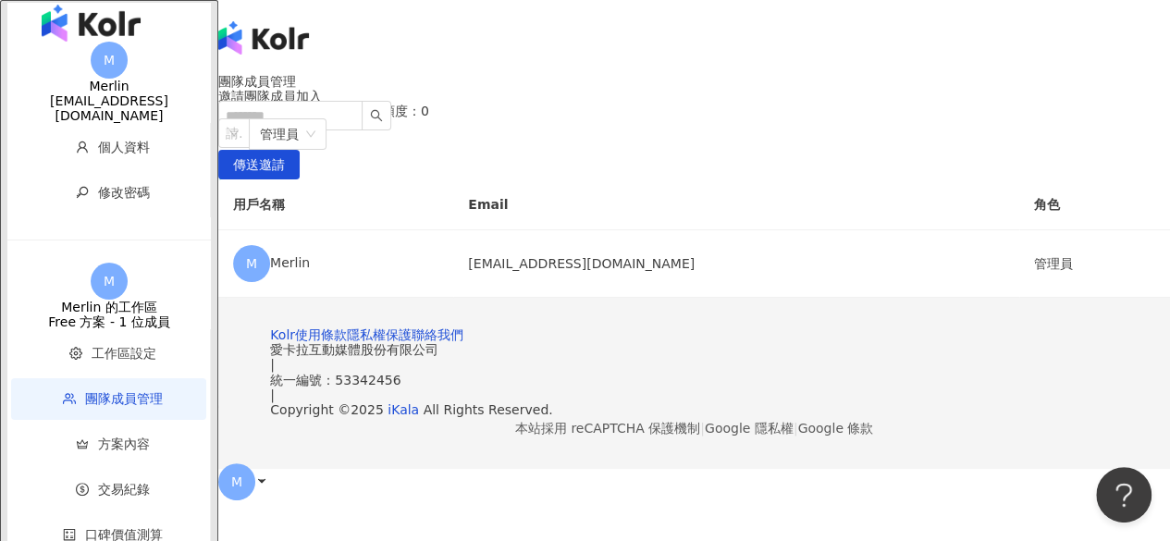
click at [120, 314] on div "Free 方案 - 1 位成員" at bounding box center [108, 321] width 203 height 15
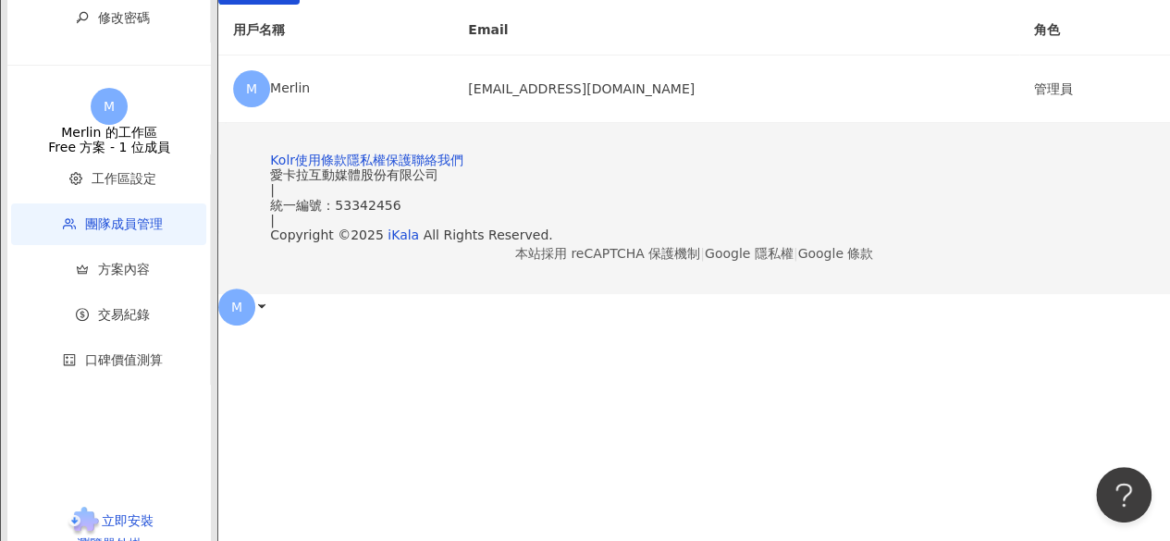
scroll to position [178, 0]
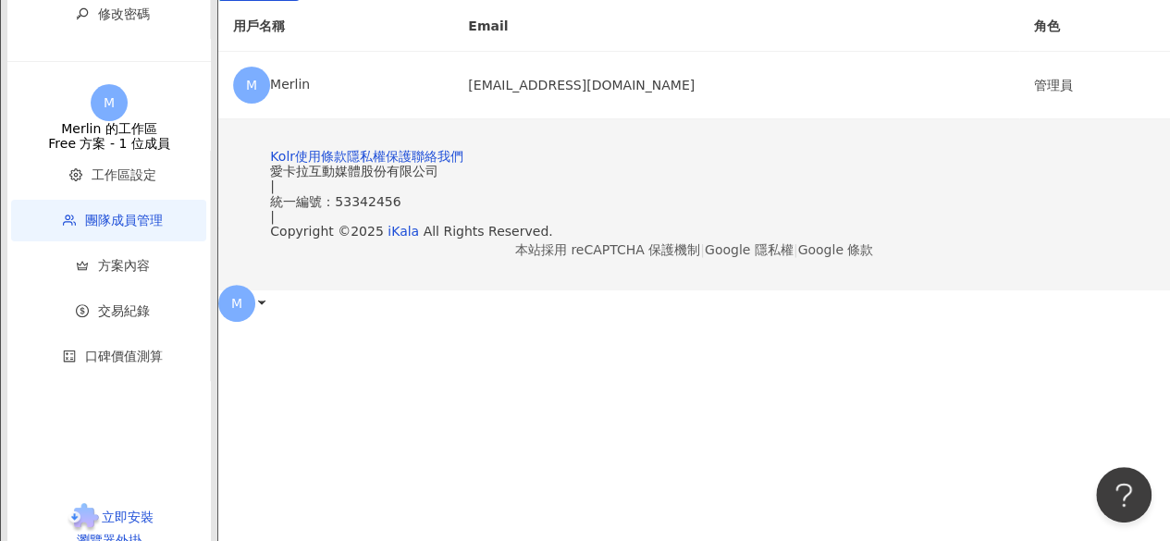
click at [255, 285] on span "M" at bounding box center [236, 303] width 37 height 37
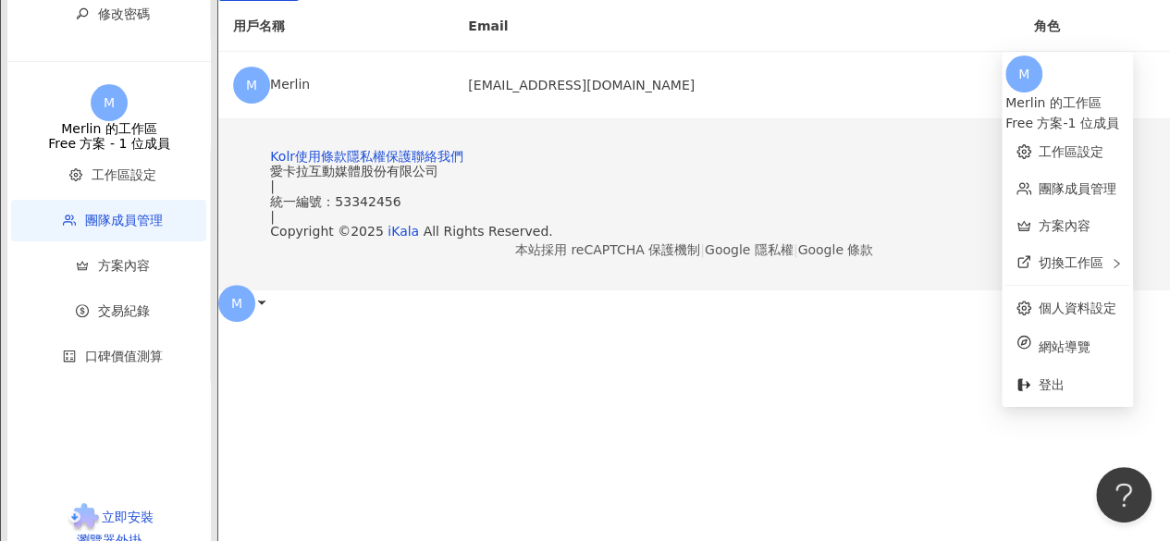
click at [268, 296] on icon at bounding box center [261, 302] width 13 height 13
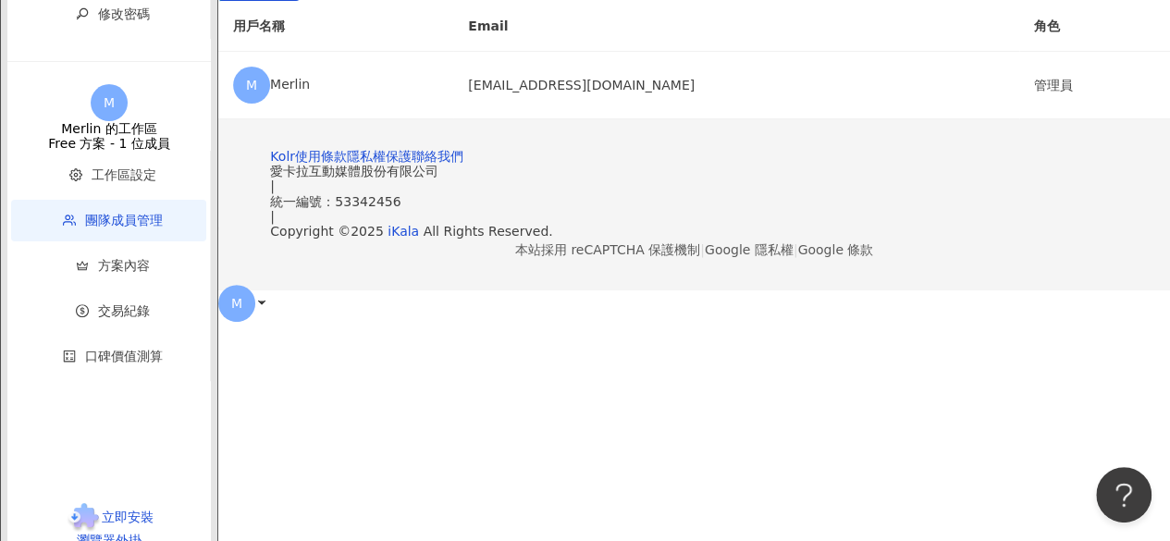
click at [268, 296] on icon at bounding box center [261, 302] width 13 height 13
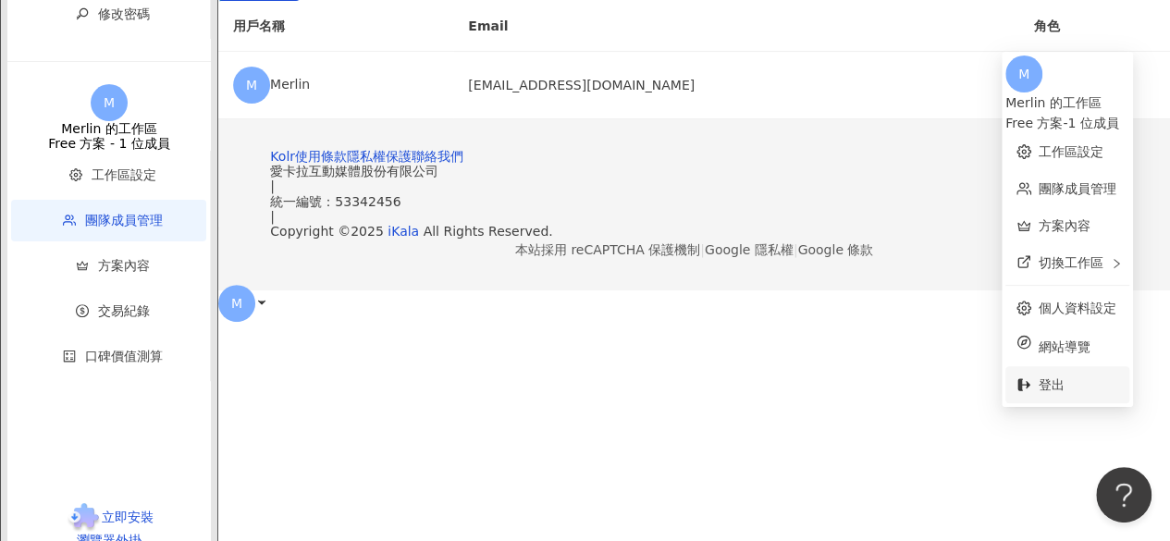
click at [1047, 374] on span "登出" at bounding box center [1078, 384] width 80 height 20
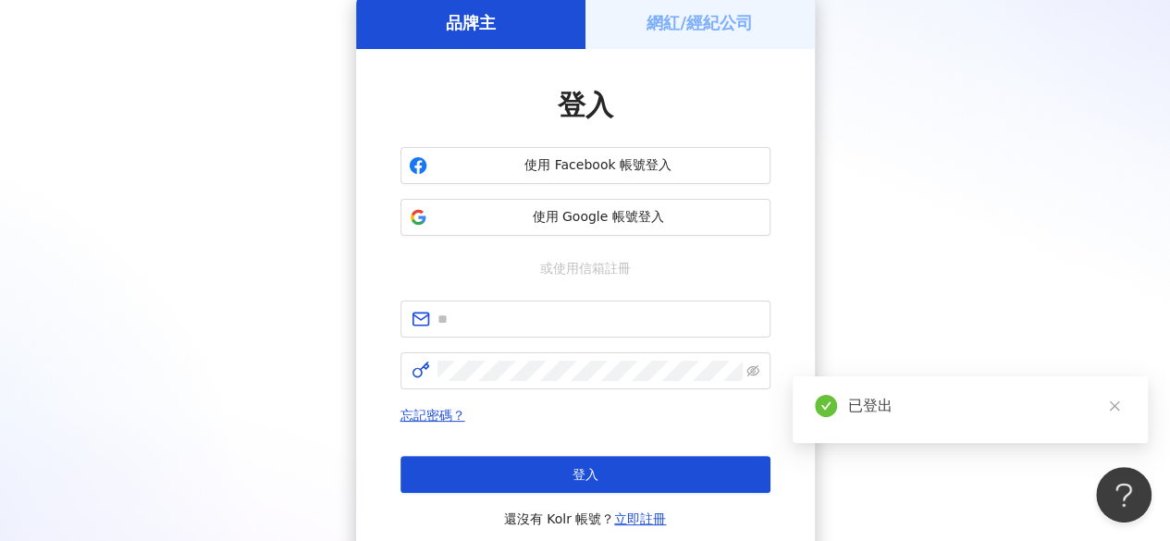
scroll to position [92, 0]
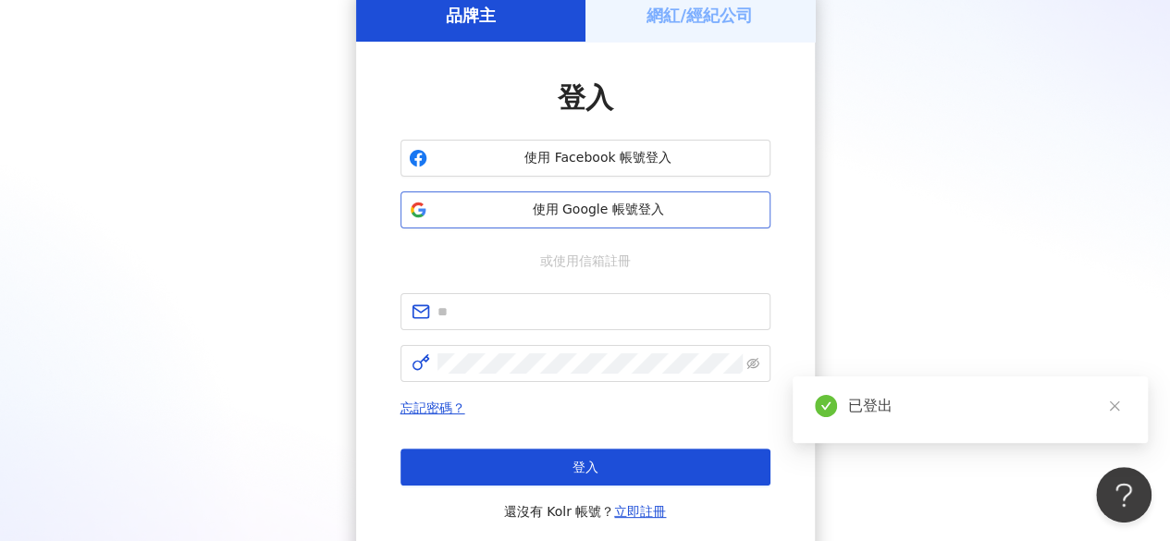
click at [675, 208] on span "使用 Google 帳號登入" at bounding box center [598, 210] width 327 height 18
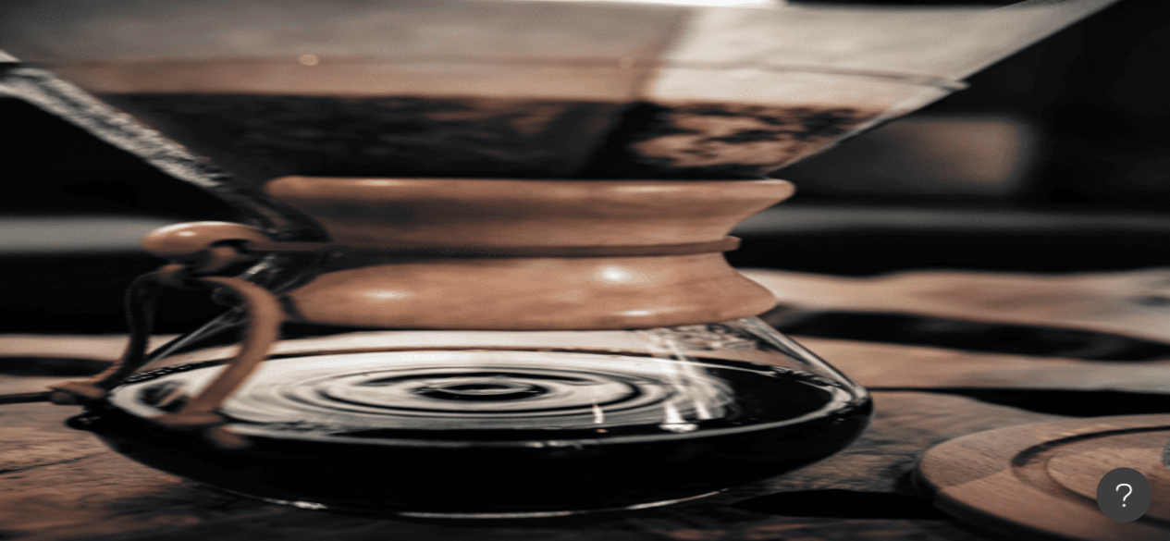
click at [255, 315] on span "M" at bounding box center [236, 333] width 37 height 37
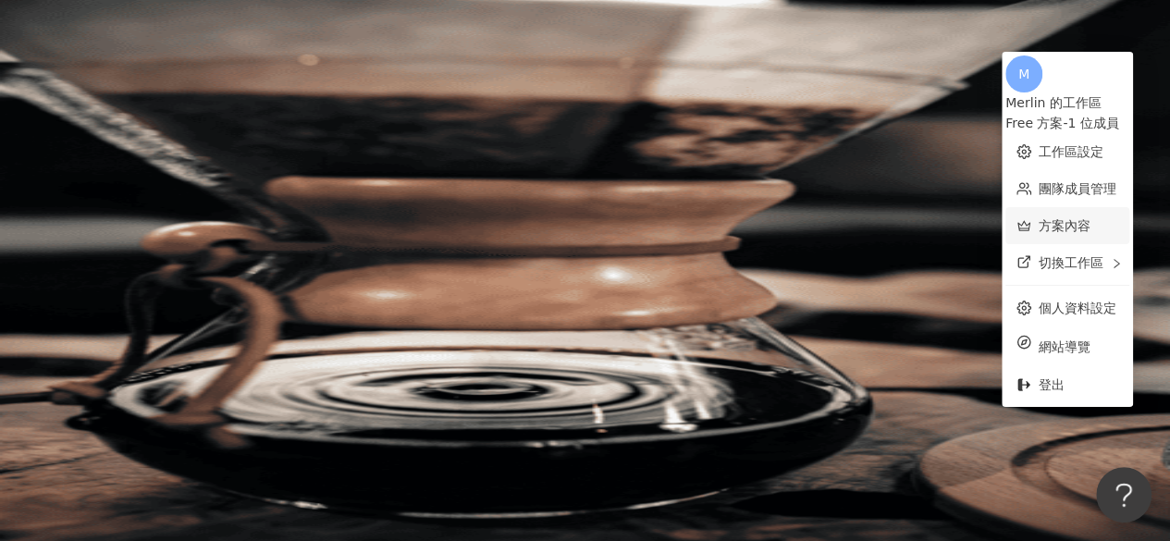
click at [1045, 218] on link "方案內容" at bounding box center [1064, 225] width 52 height 15
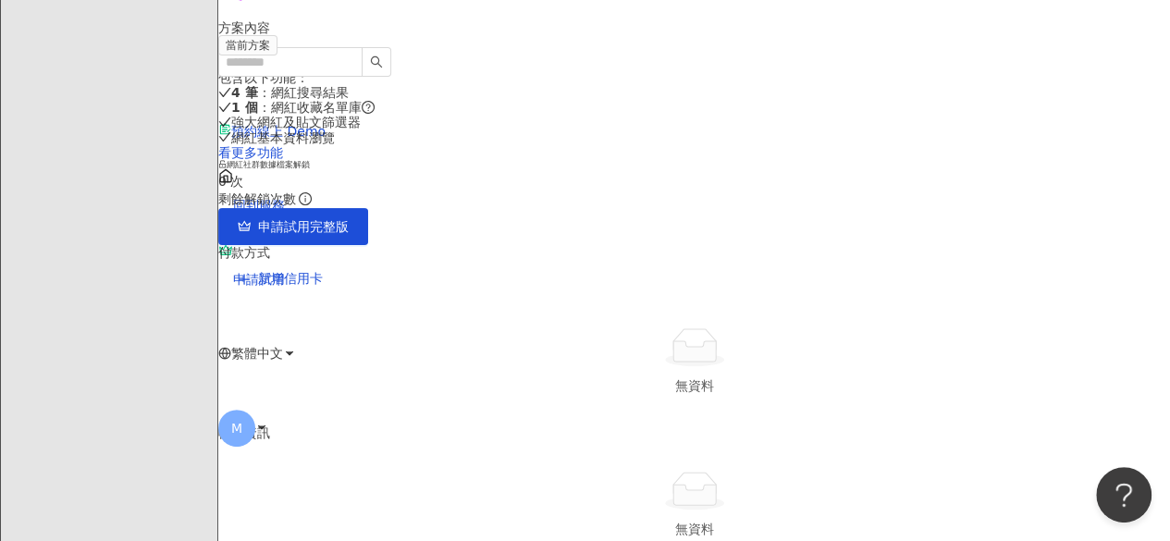
scroll to position [185, 0]
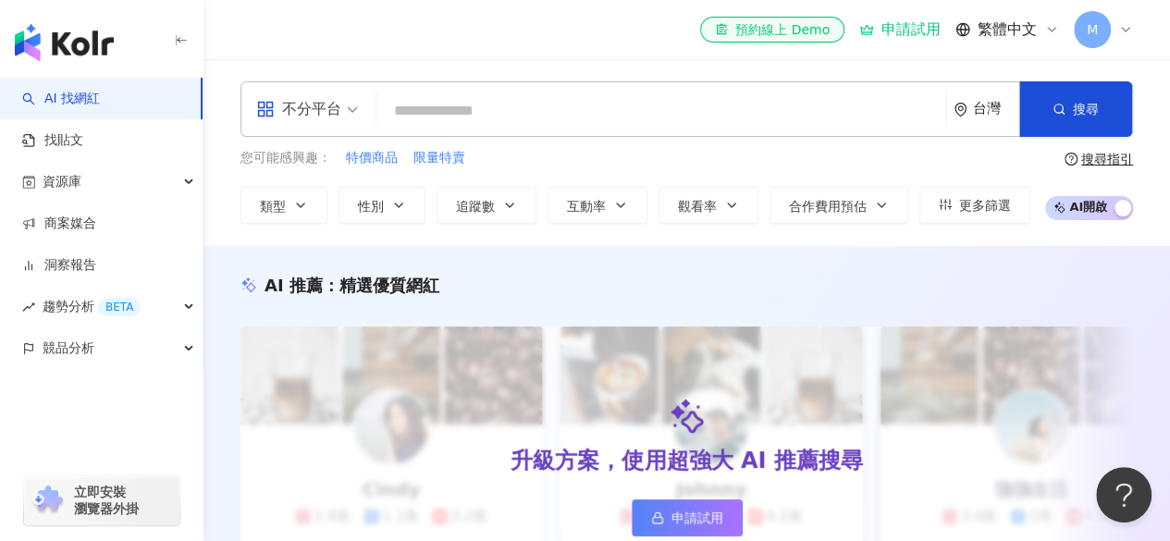
click at [1078, 40] on span "M" at bounding box center [1091, 29] width 37 height 37
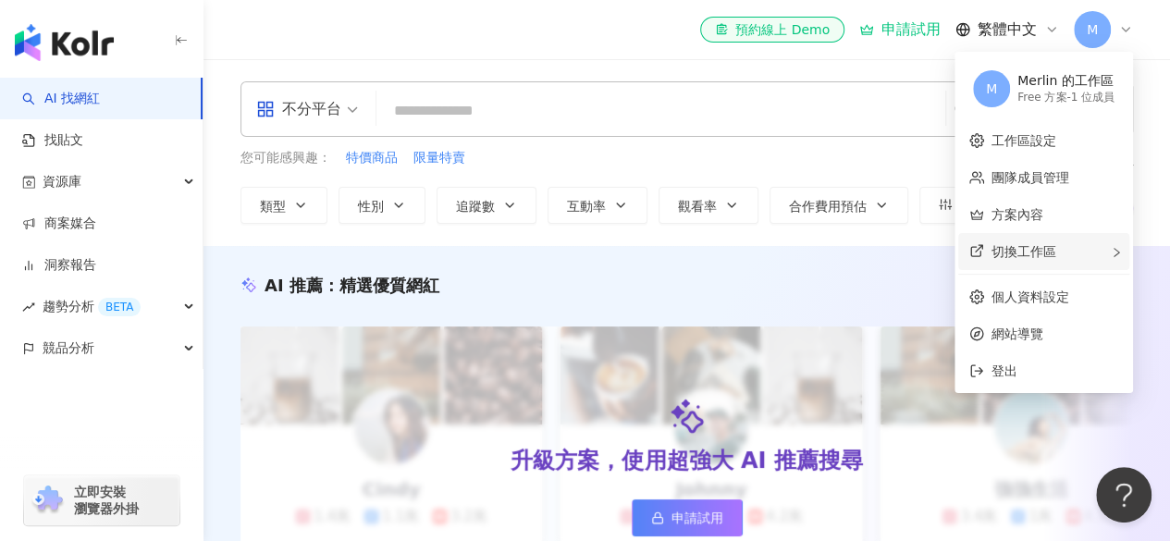
click at [1061, 258] on div "切換工作區" at bounding box center [1043, 251] width 171 height 37
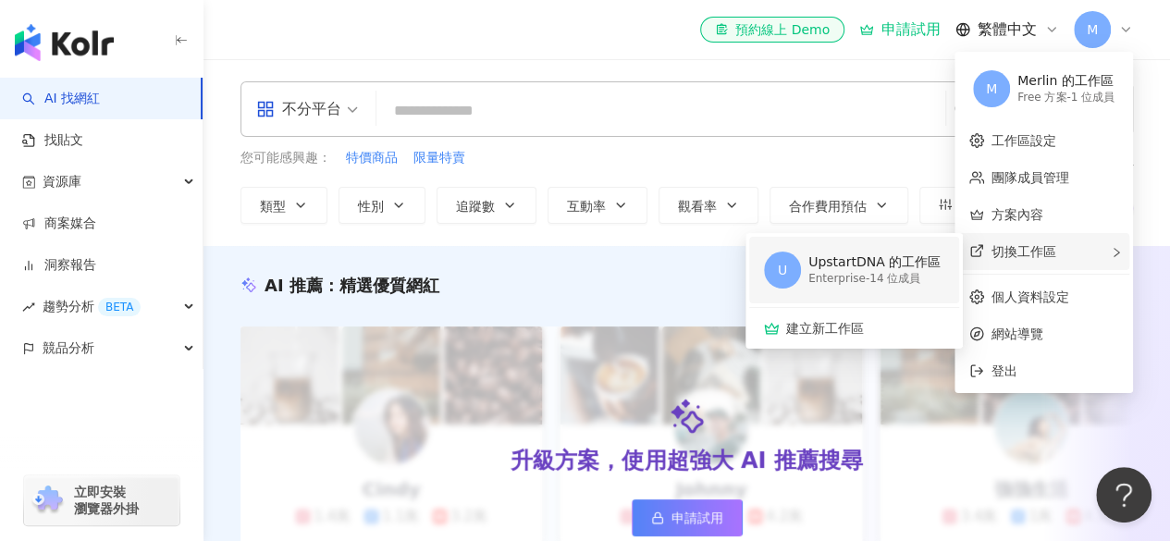
click at [871, 276] on div "Enterprise - 14 位成員" at bounding box center [874, 279] width 132 height 16
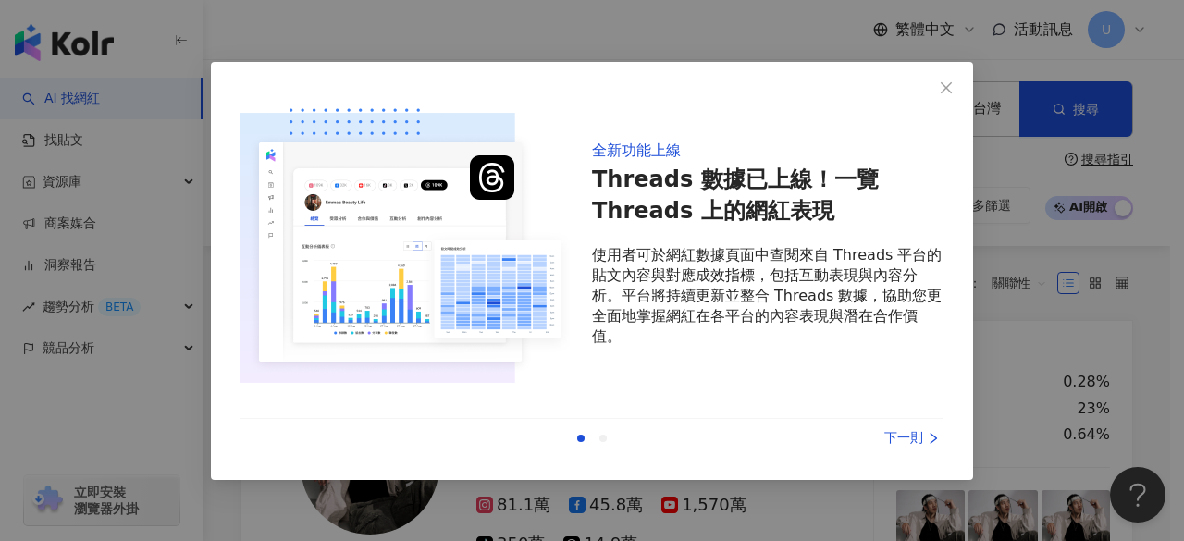
click at [910, 439] on div "下一則" at bounding box center [873, 438] width 139 height 20
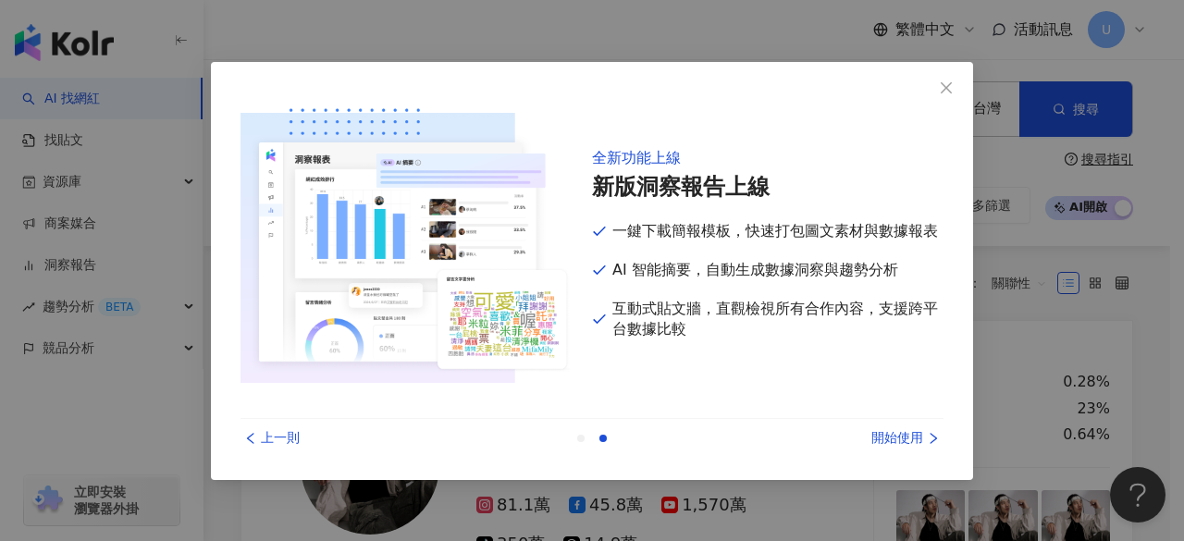
click at [902, 434] on div "開始使用" at bounding box center [873, 438] width 139 height 20
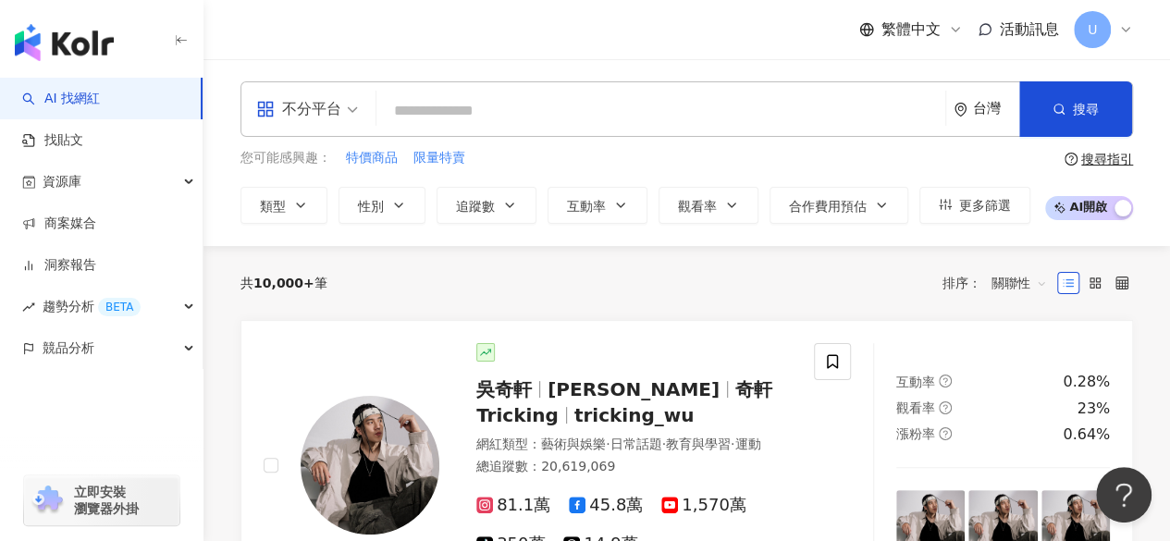
click at [471, 117] on input "search" at bounding box center [661, 110] width 554 height 35
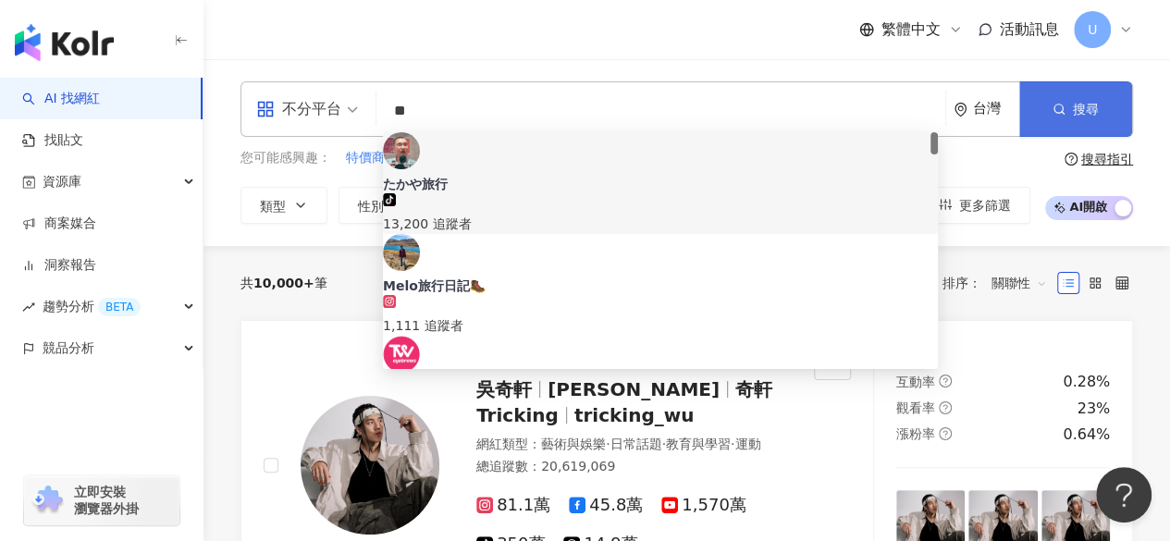
type input "**"
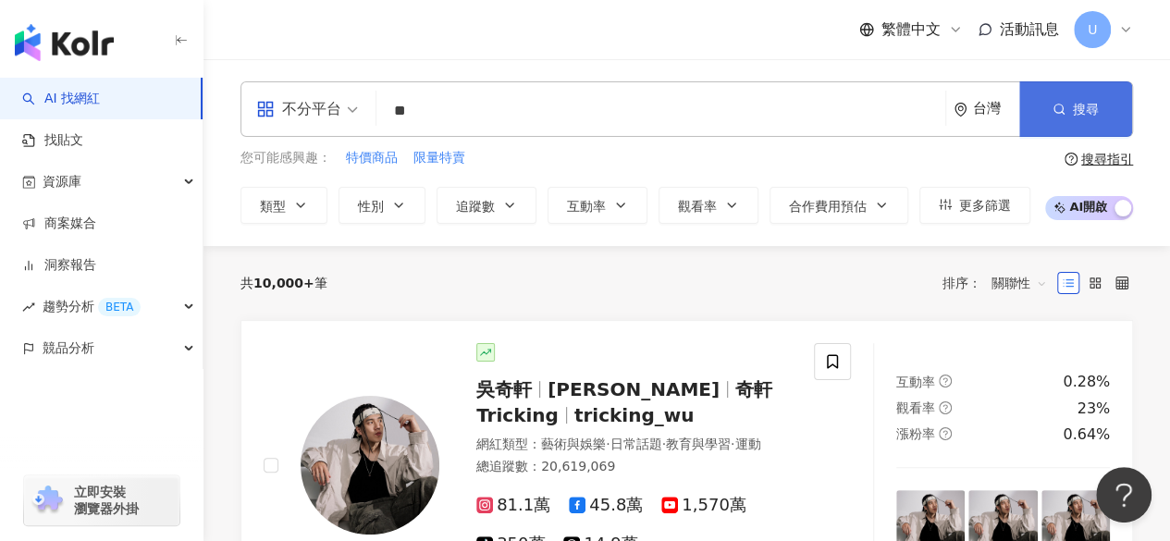
click at [1062, 111] on icon "button" at bounding box center [1058, 109] width 13 height 13
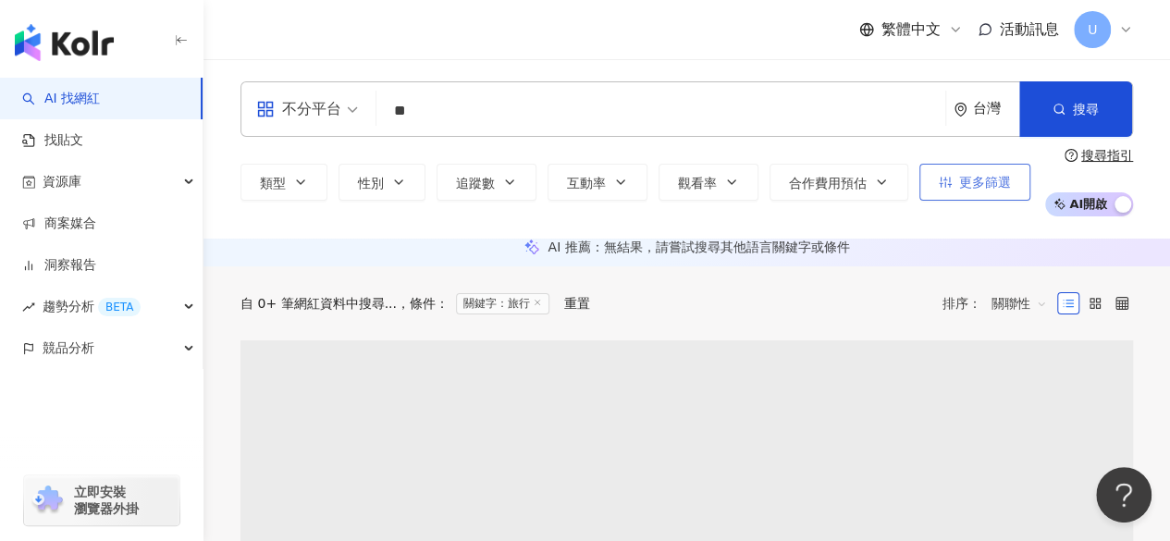
click at [950, 183] on button "更多篩選" at bounding box center [974, 182] width 111 height 37
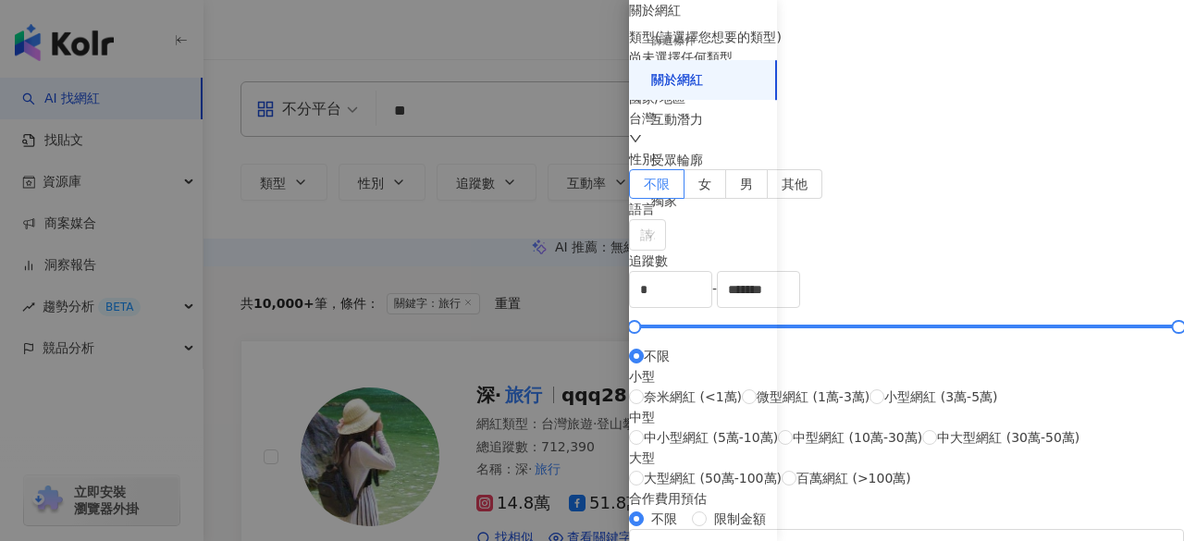
click at [991, 88] on div "尚未選擇任何類型" at bounding box center [906, 67] width 555 height 41
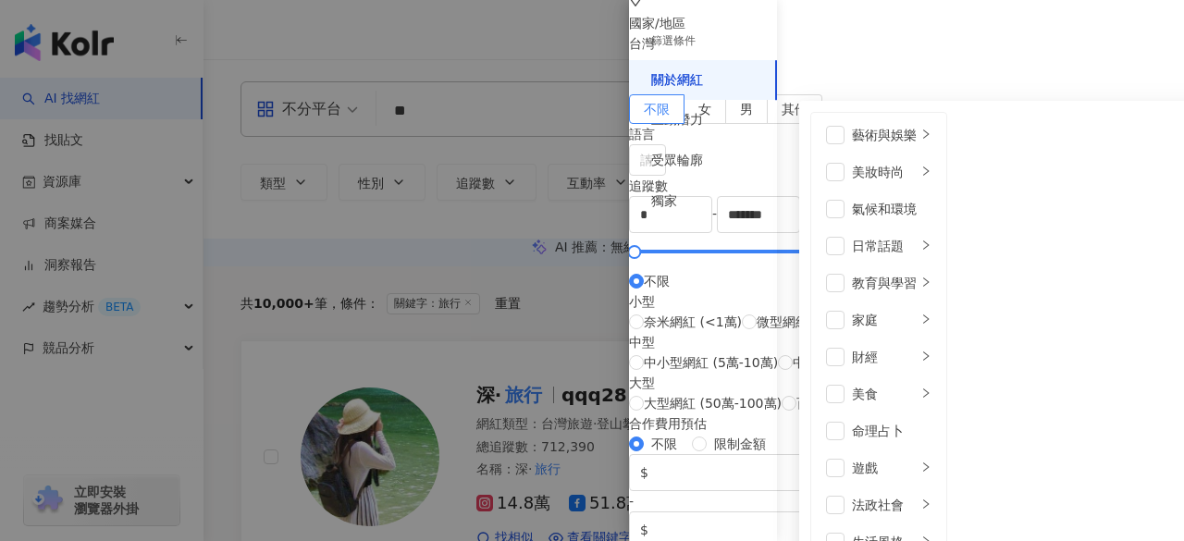
scroll to position [92, 0]
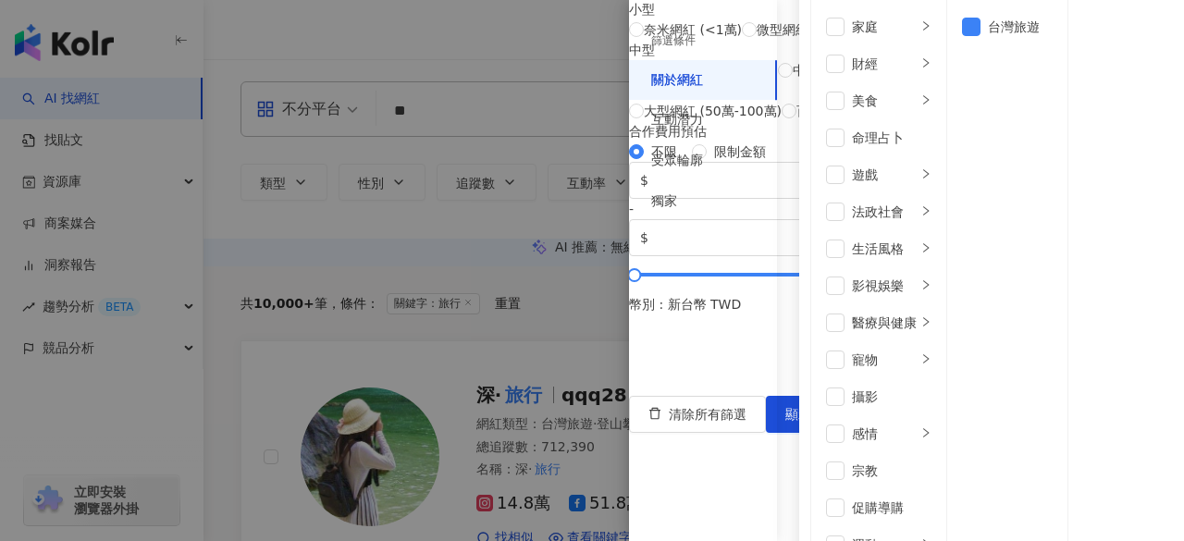
scroll to position [370, 0]
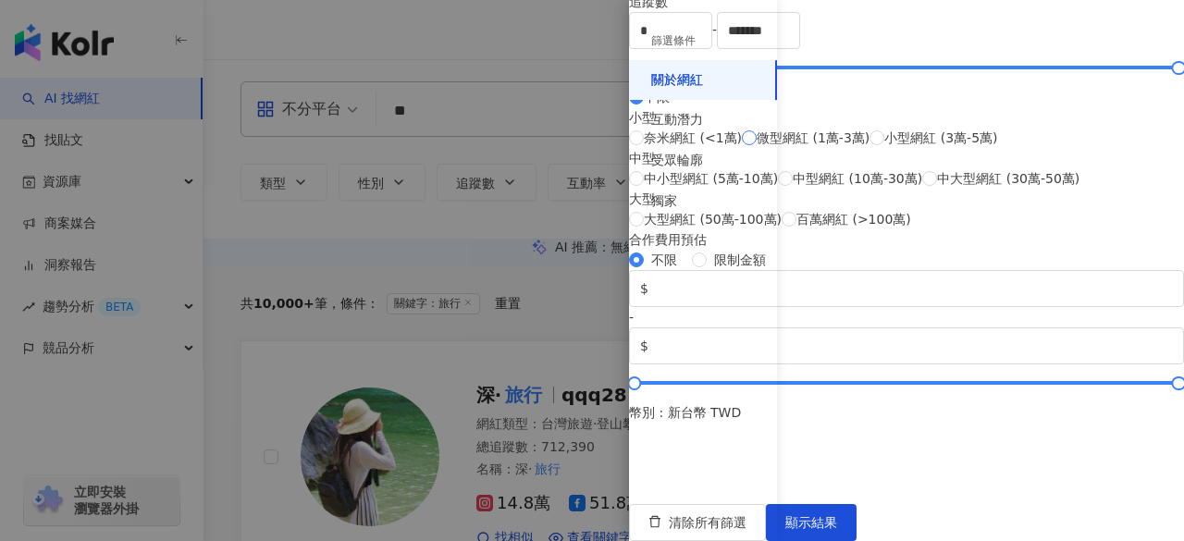
click at [855, 148] on span "微型網紅 (1萬-3萬)" at bounding box center [812, 138] width 113 height 20
type input "*****"
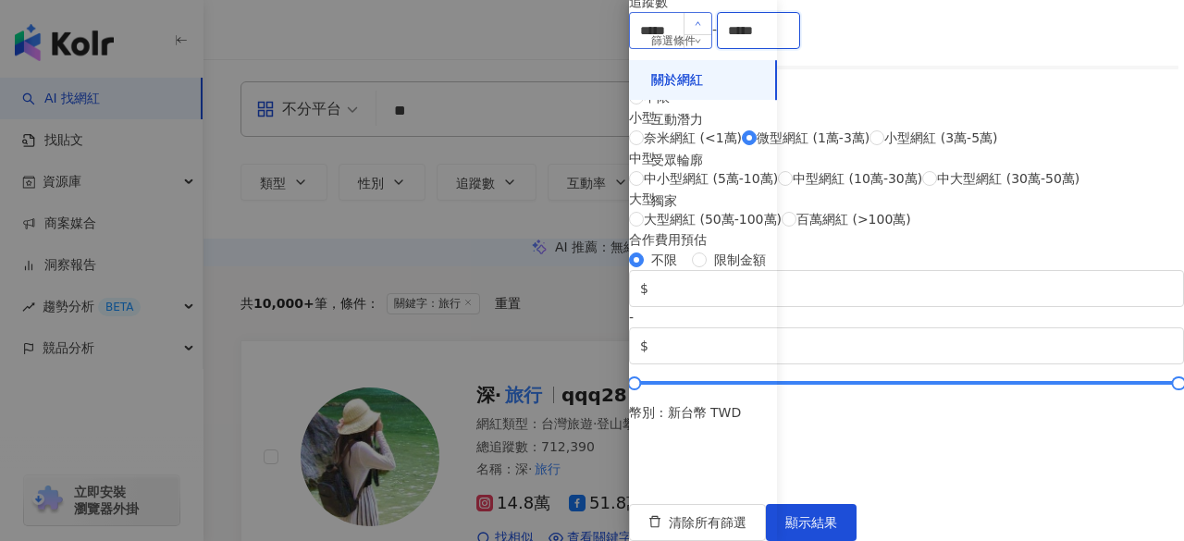
drag, startPoint x: 1034, startPoint y: 101, endPoint x: 928, endPoint y: 104, distance: 105.4
click at [928, 104] on div "***** - ***** 不限 小型 奈米網紅 (<1萬) 微型網紅 (1萬-3萬) 小型網紅 (3萬-5萬) 中型 中小型網紅 (5萬-10萬) 中型網紅…" at bounding box center [906, 120] width 555 height 217
click at [799, 16] on input "*****" at bounding box center [758, 30] width 81 height 35
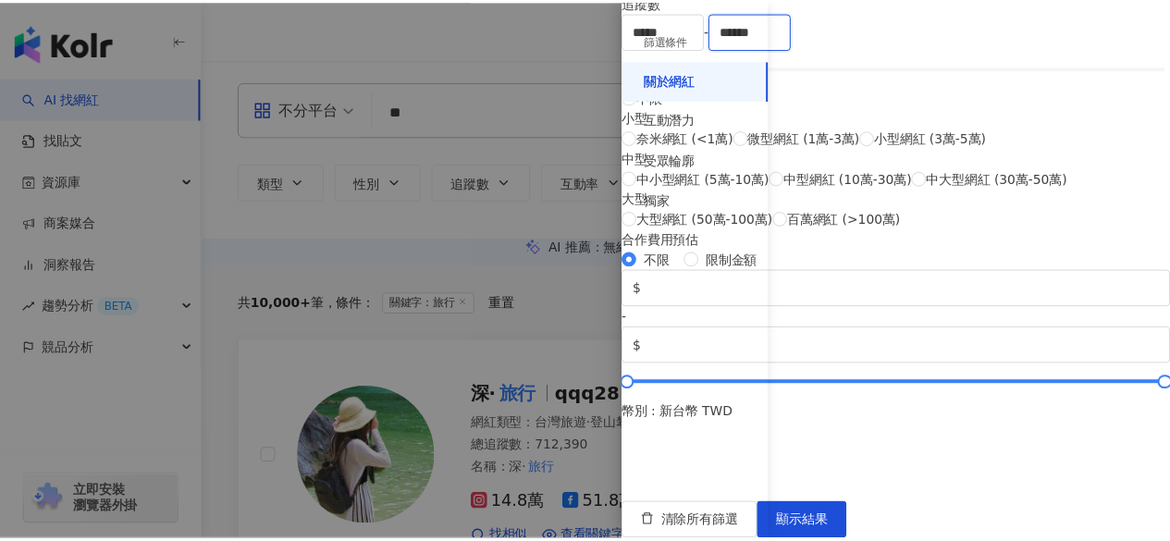
scroll to position [647, 0]
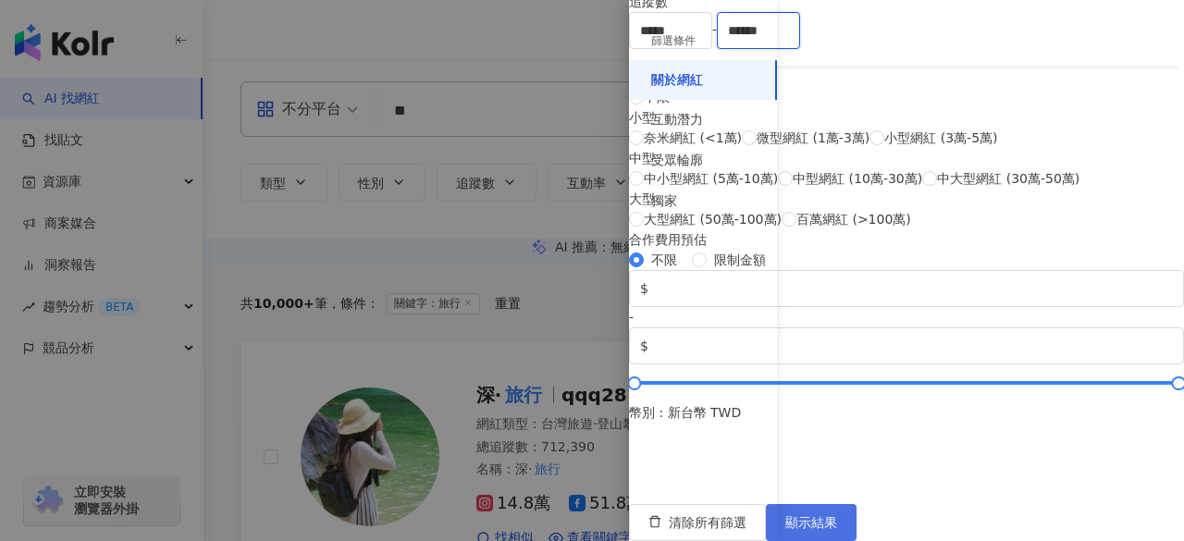
type input "******"
click at [856, 504] on button "顯示結果" at bounding box center [811, 522] width 91 height 37
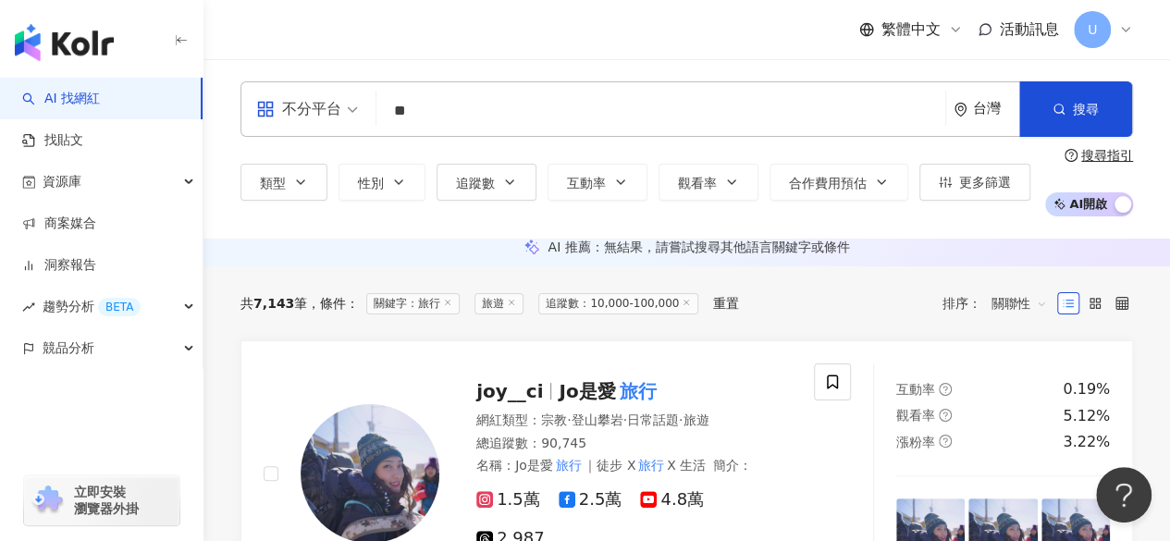
click at [455, 125] on input "**" at bounding box center [661, 110] width 554 height 35
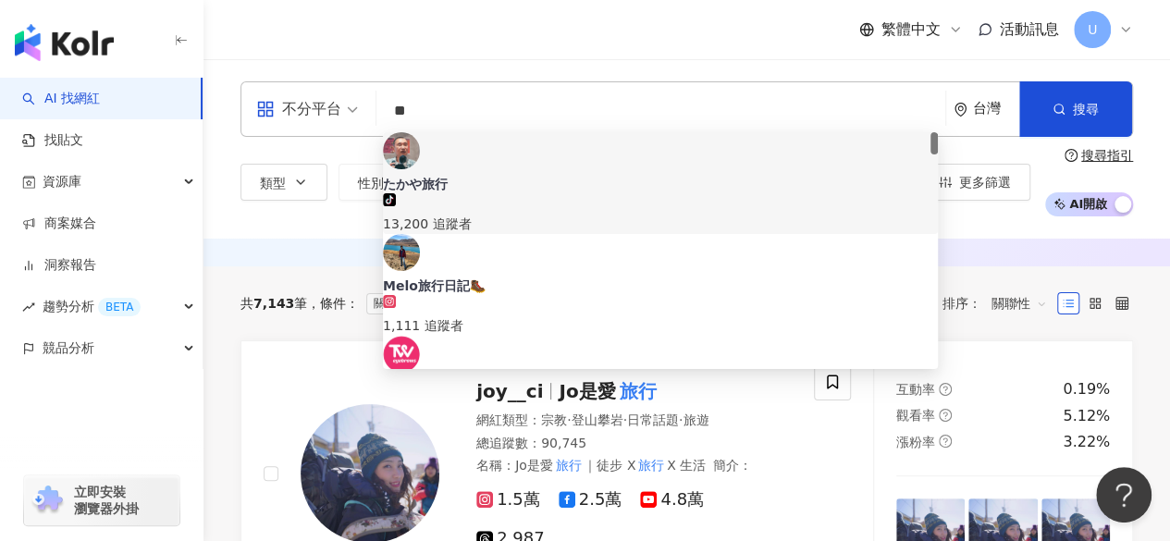
type input "*"
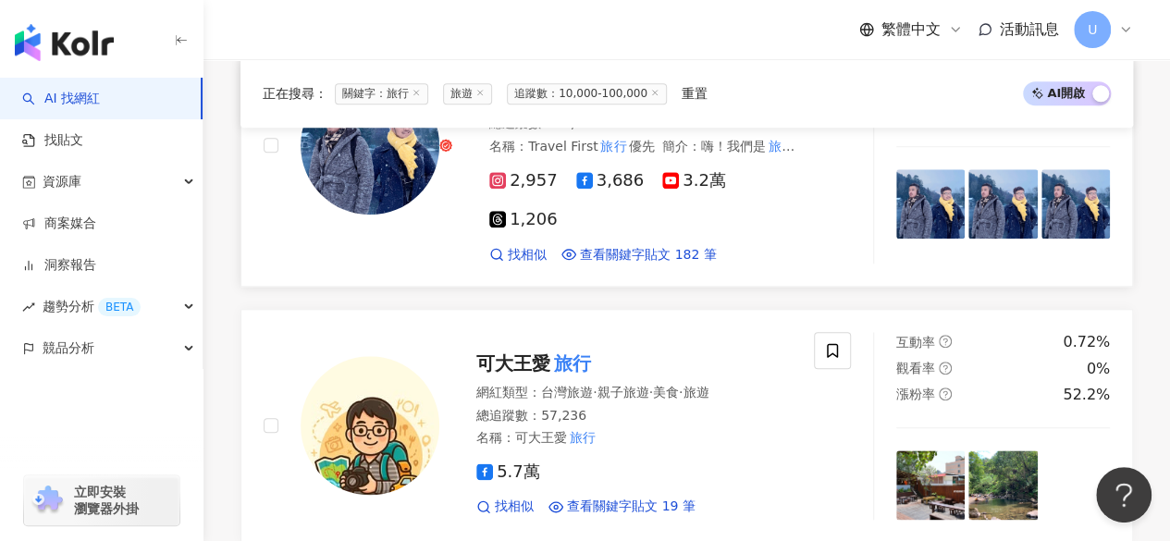
scroll to position [1017, 0]
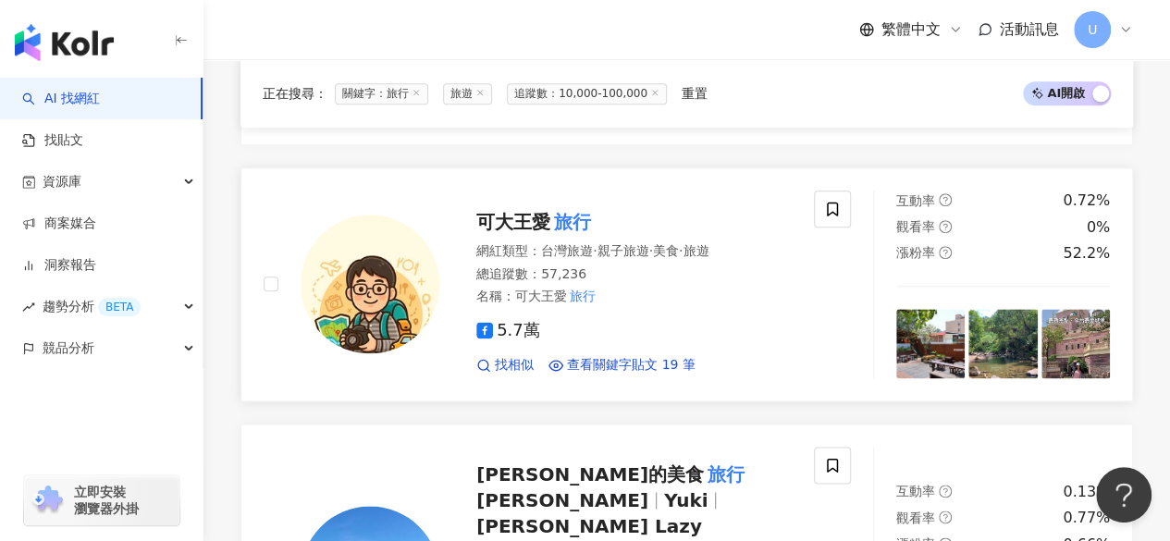
drag, startPoint x: 544, startPoint y: 295, endPoint x: 629, endPoint y: 250, distance: 96.4
click at [629, 250] on link "可大王愛 旅行 網紅類型 ： 台灣旅遊 · 親子旅遊 · 美食 · 旅遊 總追蹤數 ： 57,236 名稱 ： 可大王愛 旅行 5.7萬 找相似 查看關鍵字貼…" at bounding box center [686, 284] width 892 height 234
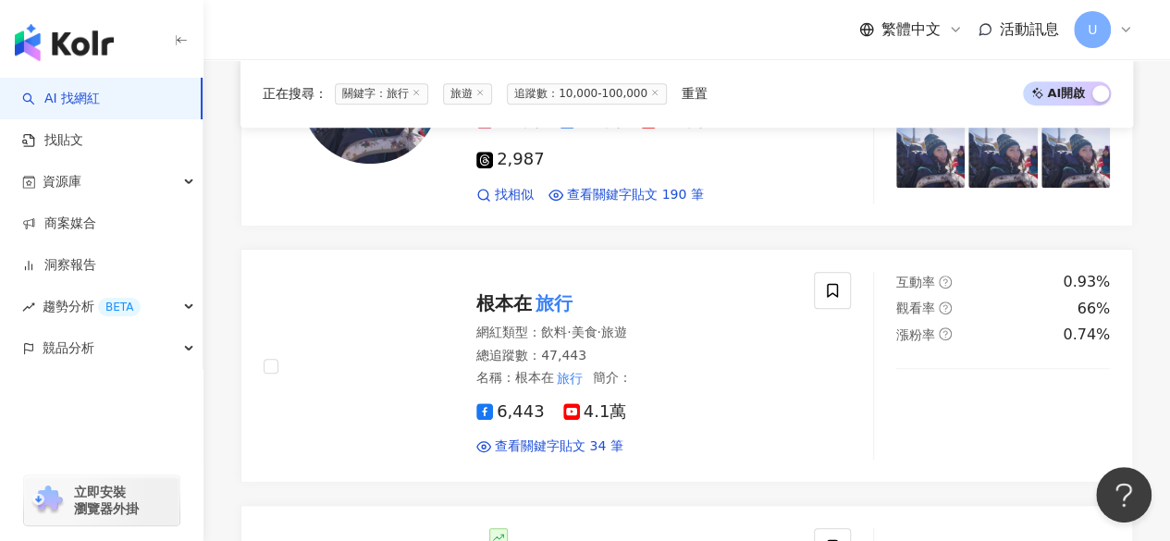
scroll to position [185, 0]
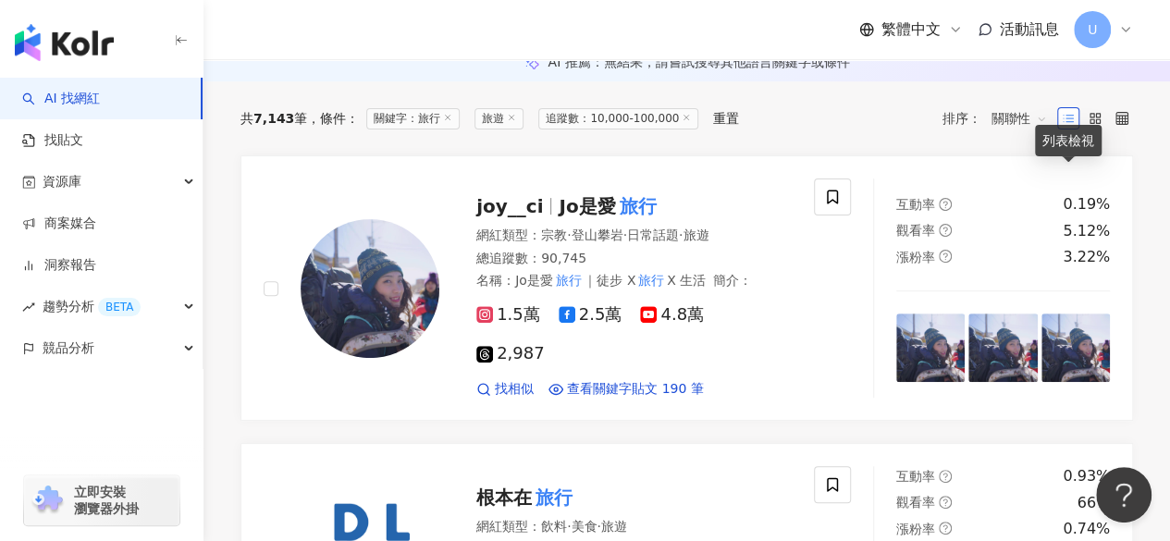
click at [1066, 125] on icon at bounding box center [1067, 118] width 13 height 13
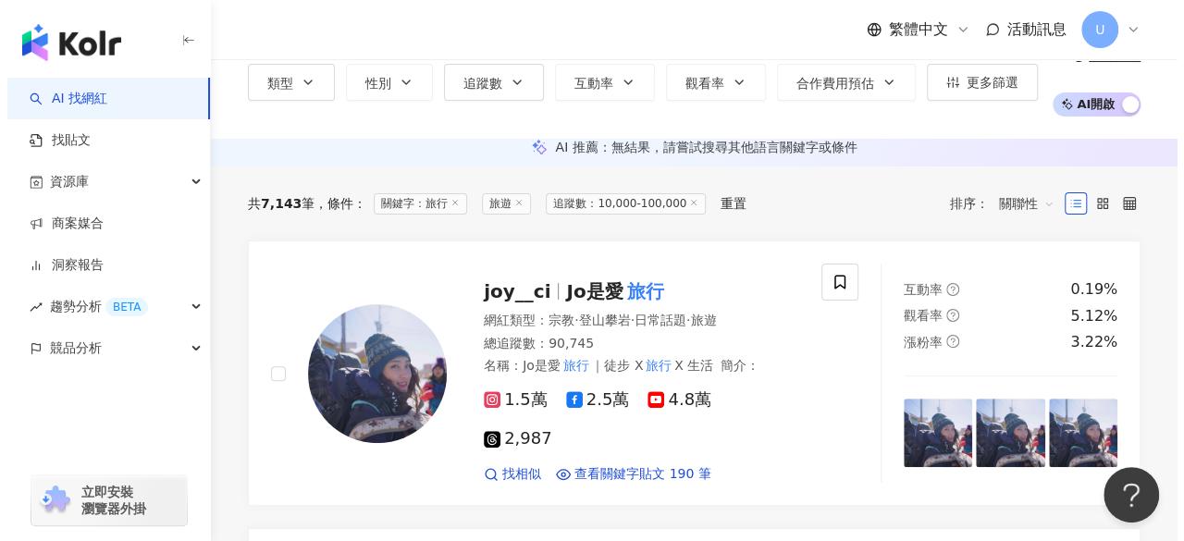
scroll to position [0, 0]
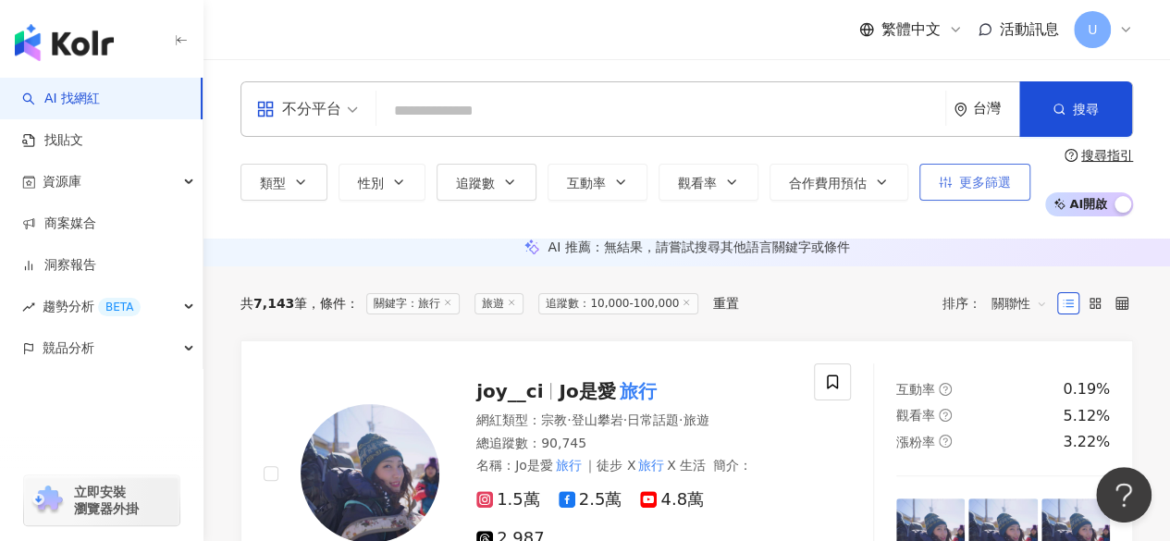
click at [964, 178] on span "更多篩選" at bounding box center [985, 182] width 52 height 15
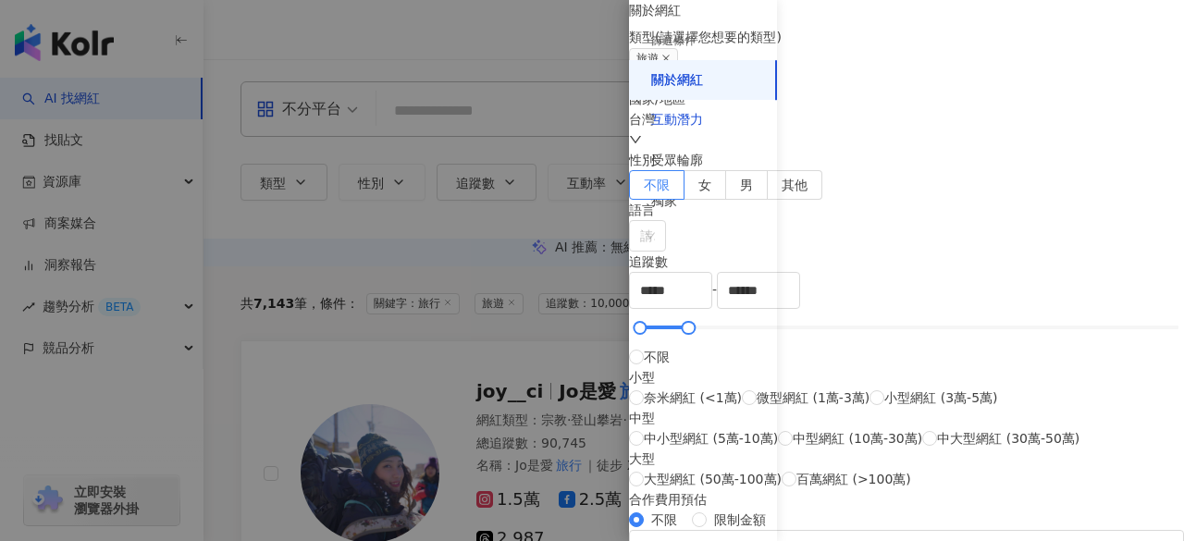
click at [699, 125] on div "互動潛力" at bounding box center [677, 120] width 52 height 18
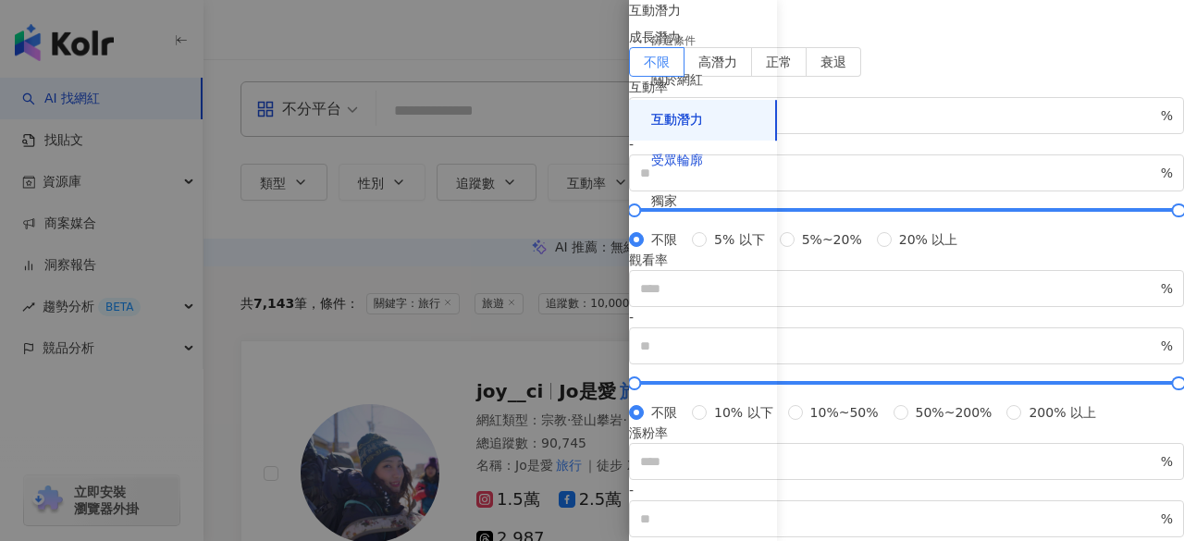
click at [695, 160] on div "受眾輪廓" at bounding box center [677, 161] width 52 height 18
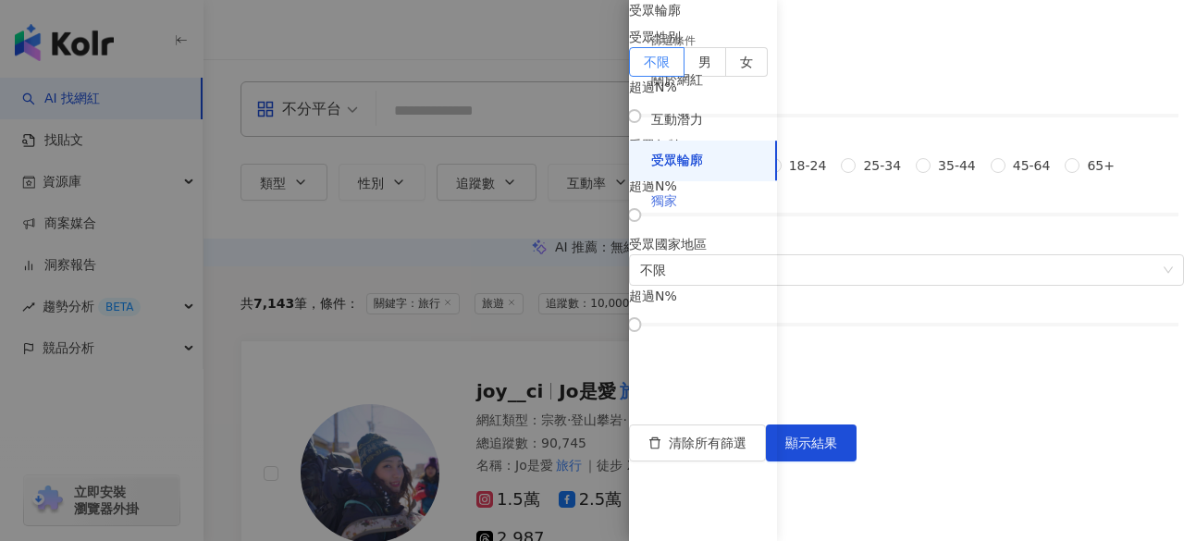
click at [691, 199] on div "獨家" at bounding box center [703, 201] width 148 height 41
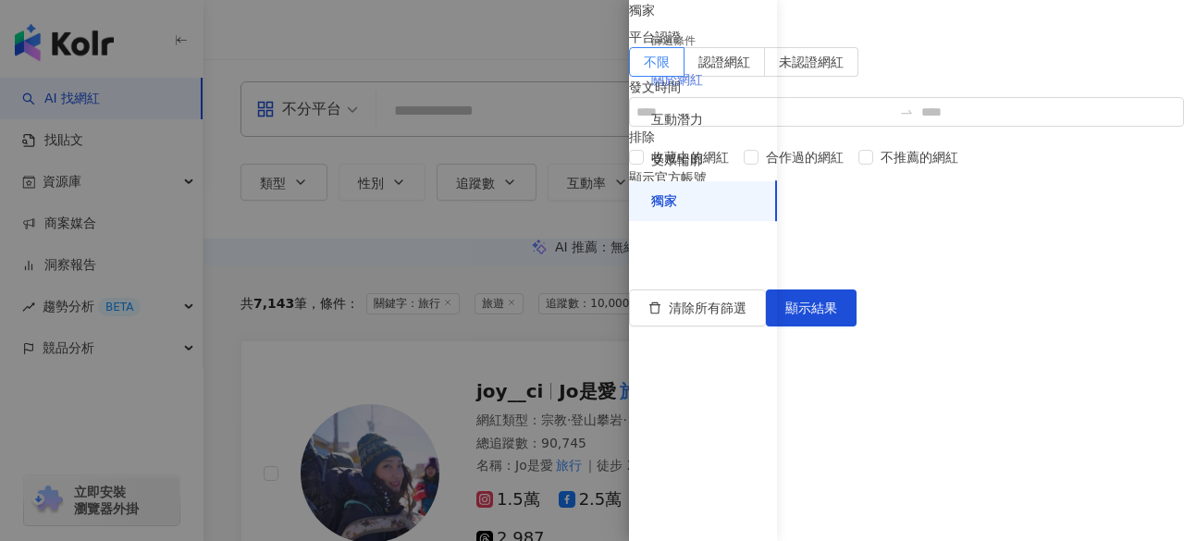
scroll to position [138, 0]
click at [681, 71] on div "關於網紅" at bounding box center [677, 80] width 52 height 18
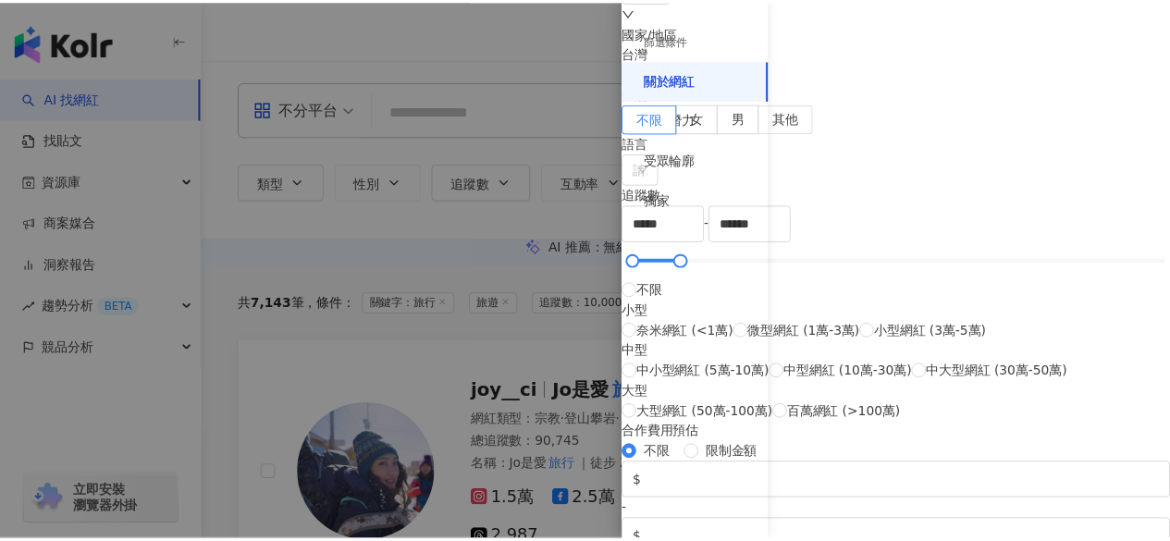
scroll to position [0, 0]
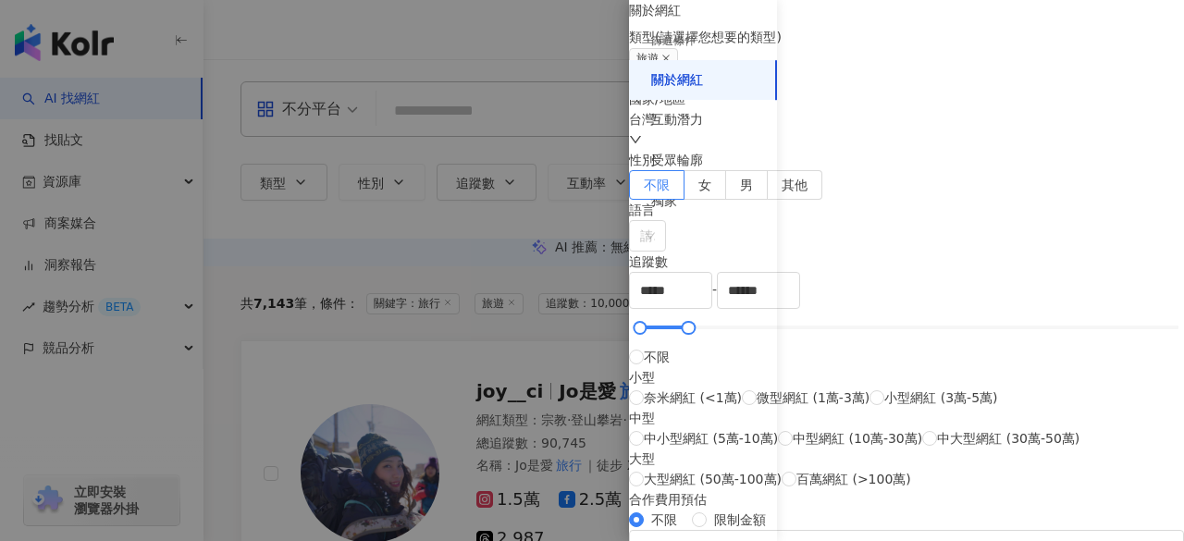
click at [377, 213] on div at bounding box center [592, 270] width 1184 height 541
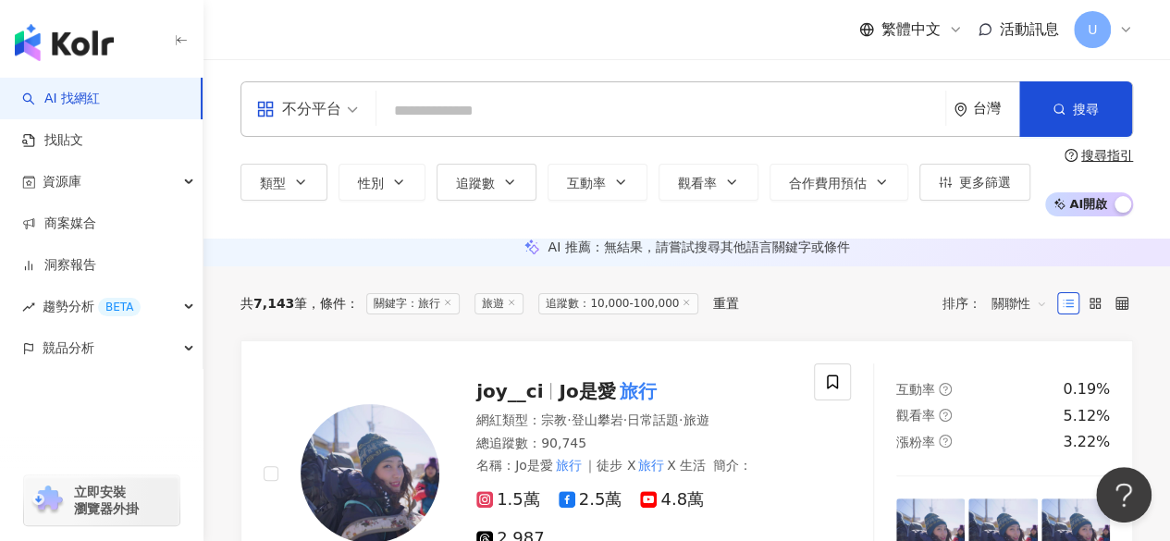
click at [549, 125] on input "search" at bounding box center [661, 110] width 554 height 35
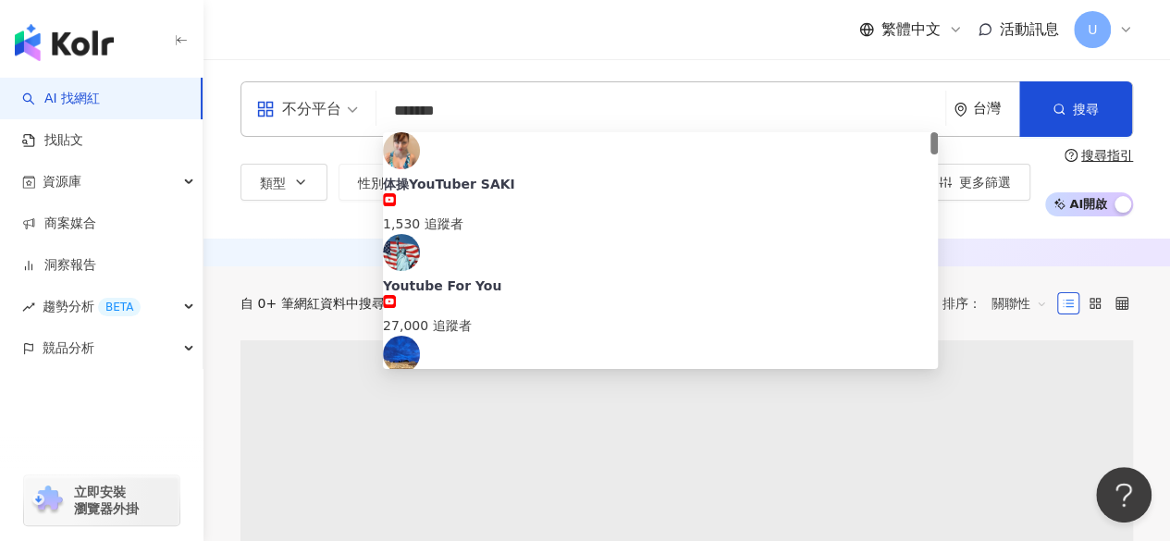
type input "*******"
click at [296, 263] on div "AI 推薦 ： 無結果，請嘗試搜尋其他語言關鍵字或條件" at bounding box center [686, 253] width 966 height 28
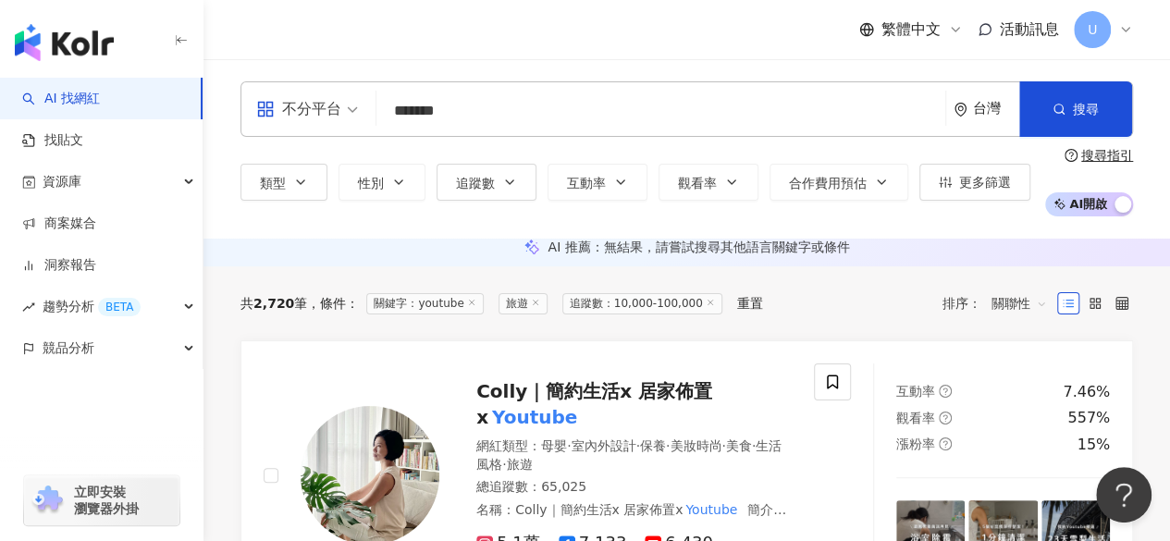
drag, startPoint x: 475, startPoint y: 110, endPoint x: 312, endPoint y: 103, distance: 163.8
click at [312, 103] on div "不分平台 ******* 台灣 搜尋 00dae452-0ad9-4f39-af47-ffa74572531b 8134de95-96e7-482b-a07a…" at bounding box center [686, 108] width 892 height 55
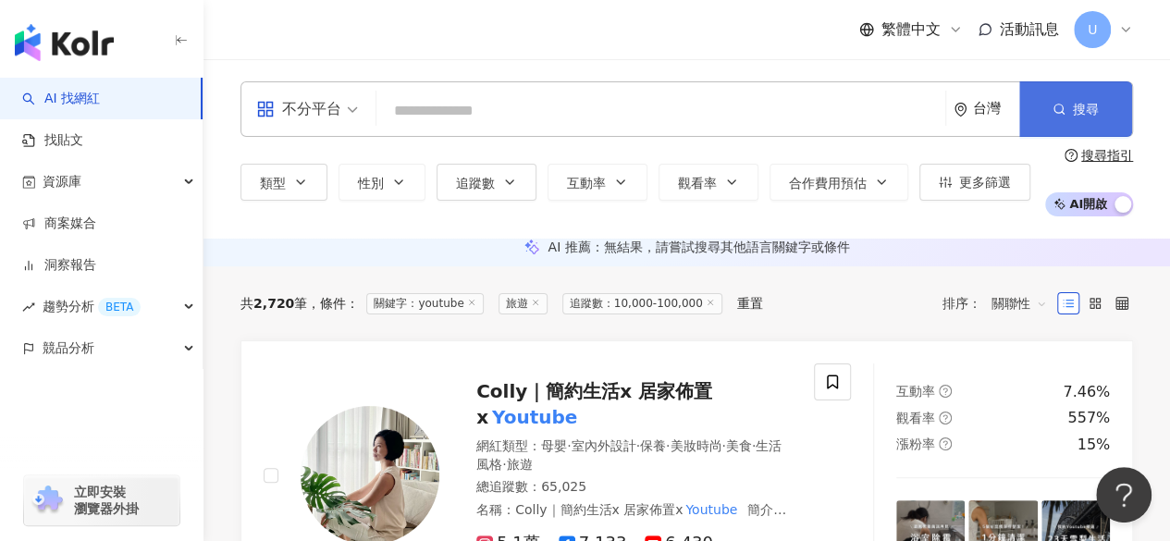
click at [1088, 96] on button "搜尋" at bounding box center [1075, 108] width 113 height 55
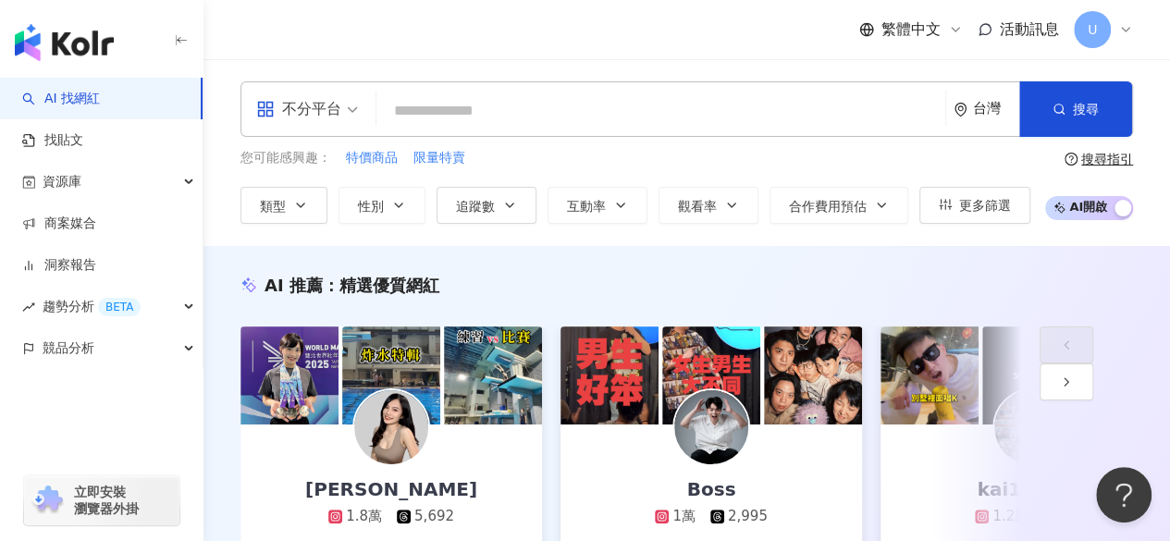
click at [497, 109] on input "search" at bounding box center [661, 110] width 554 height 35
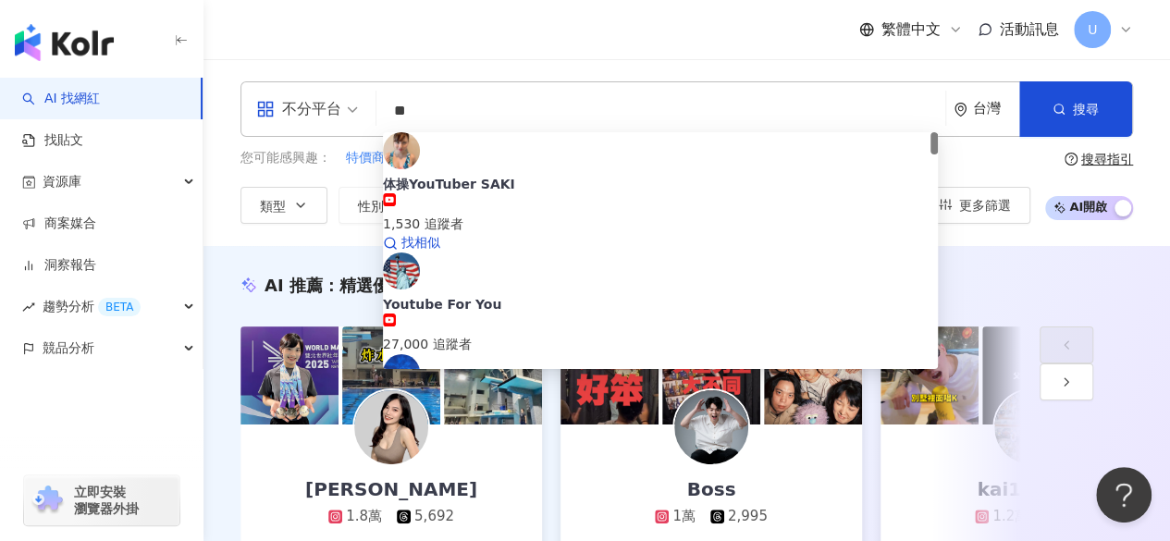
type input "*"
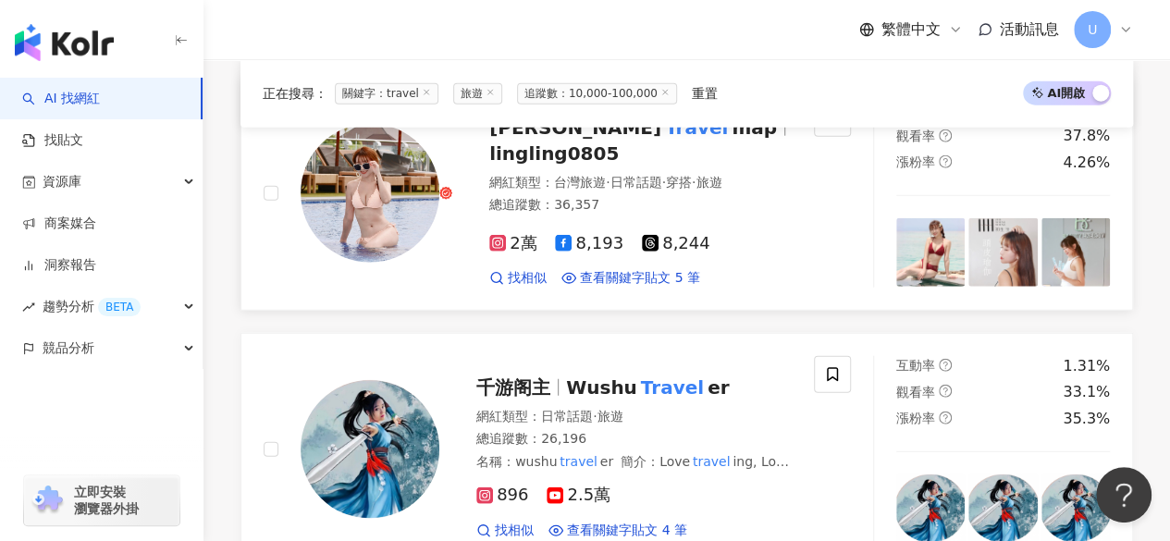
scroll to position [2312, 0]
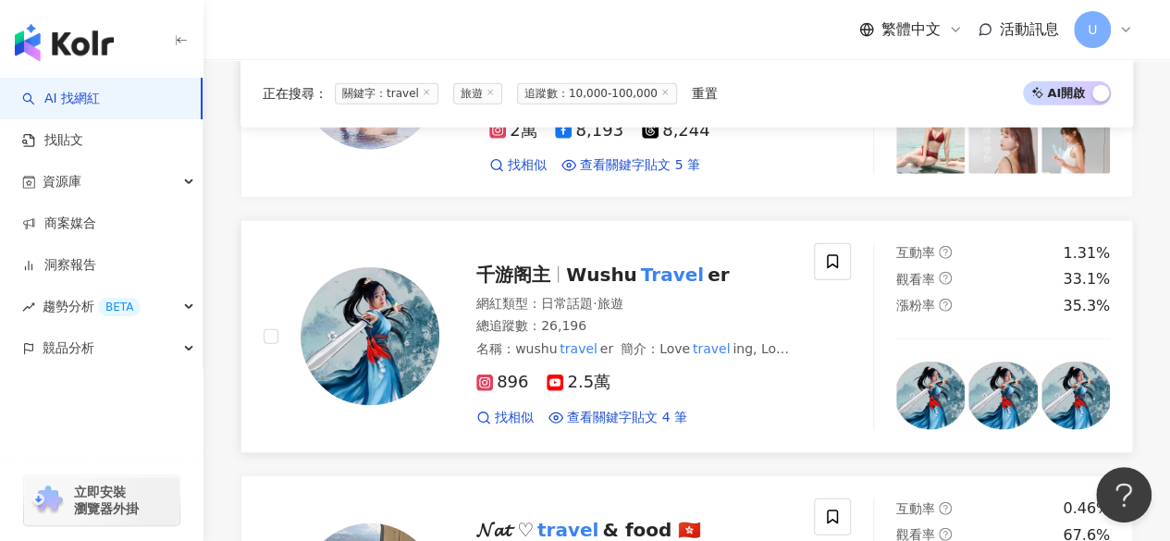
type input "******"
drag, startPoint x: 621, startPoint y: 275, endPoint x: 264, endPoint y: 221, distance: 360.9
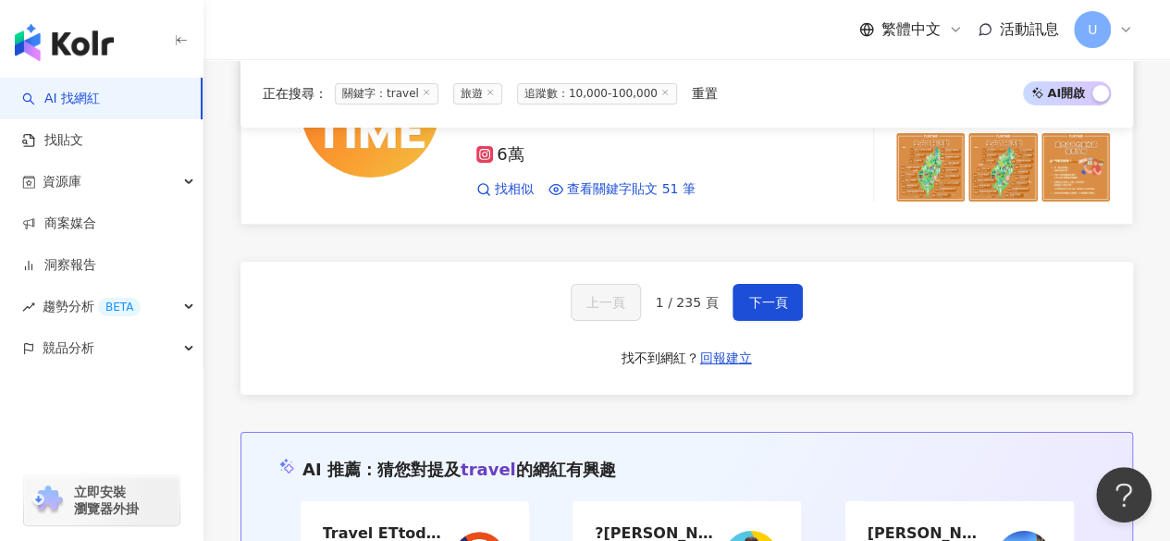
scroll to position [2959, 0]
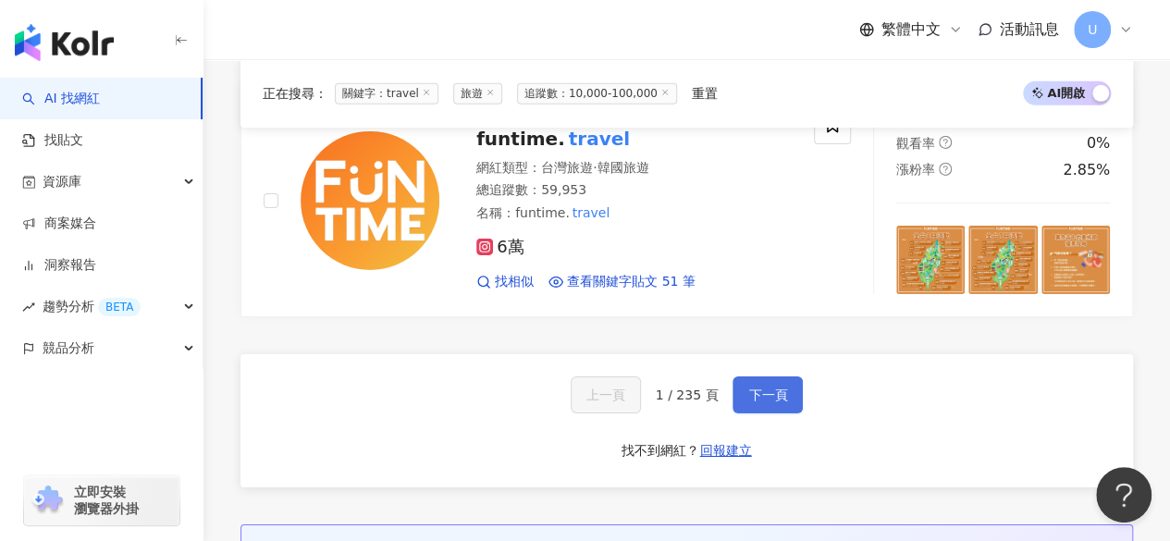
click at [775, 402] on span "下一頁" at bounding box center [767, 394] width 39 height 15
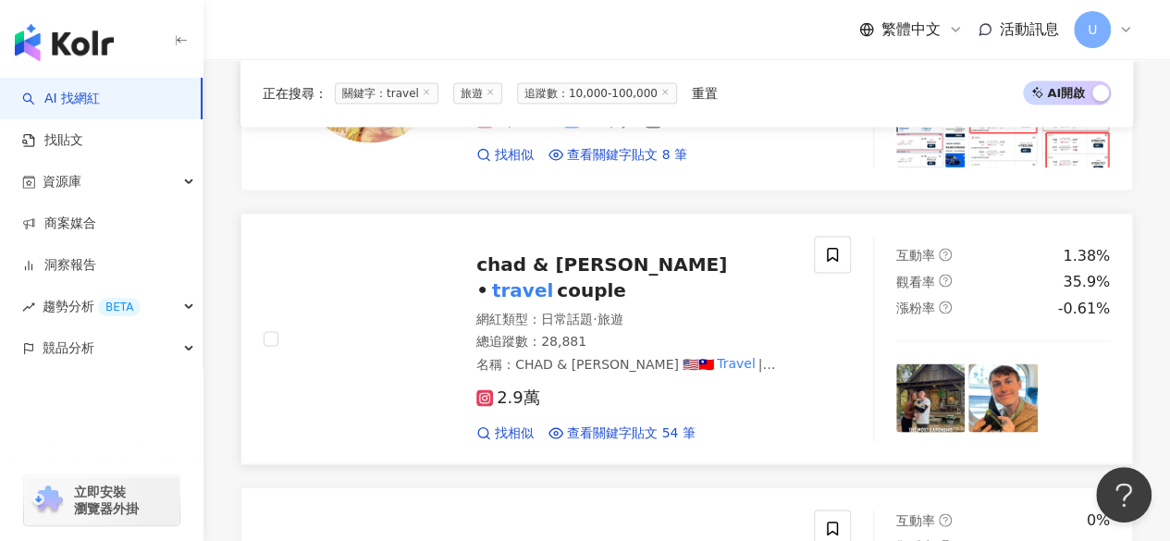
scroll to position [1822, 0]
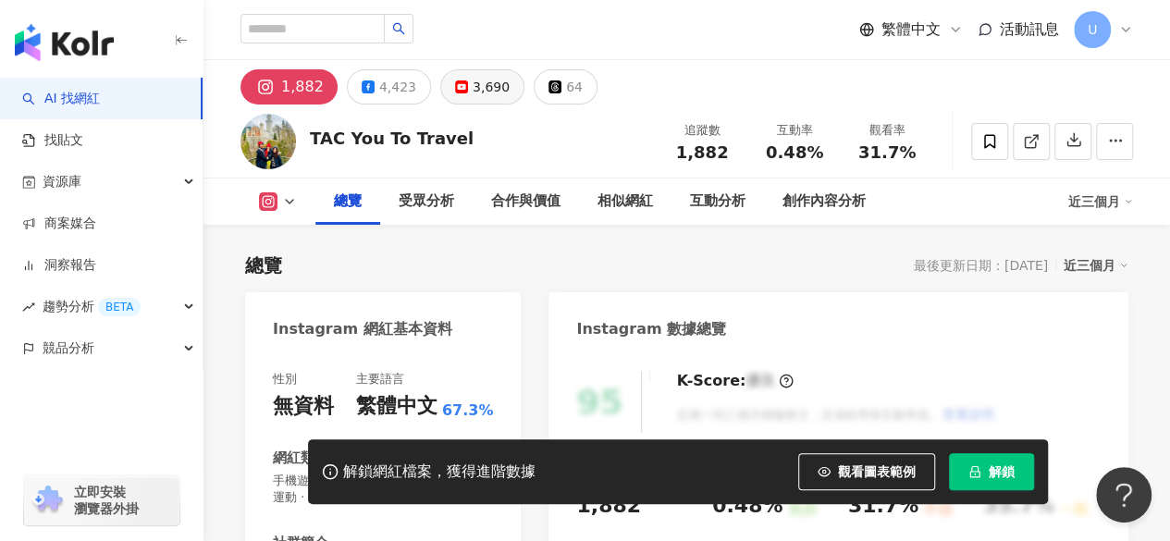
click at [472, 89] on div "3,690" at bounding box center [490, 87] width 37 height 26
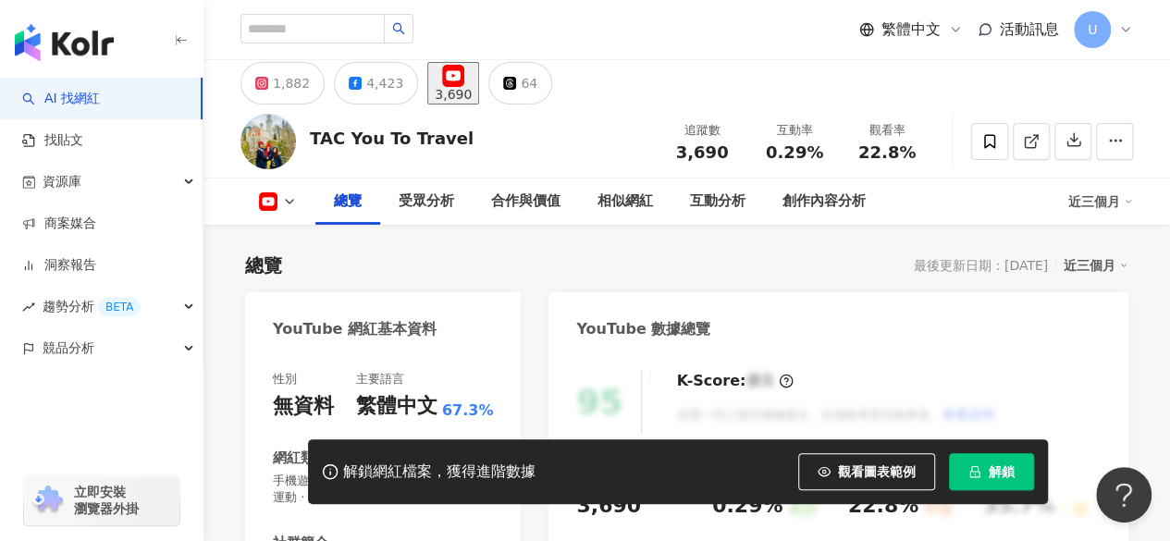
drag, startPoint x: 492, startPoint y: 167, endPoint x: 461, endPoint y: 138, distance: 42.5
click at [425, 269] on div "總覽 最後更新日期：2025/8/17 近三個月" at bounding box center [686, 265] width 883 height 26
drag, startPoint x: 461, startPoint y: 138, endPoint x: 298, endPoint y: 141, distance: 163.7
click at [298, 141] on div "TAC You To Travel 追蹤數 3,690 互動率 0.29% 觀看率 22.8%" at bounding box center [686, 140] width 966 height 73
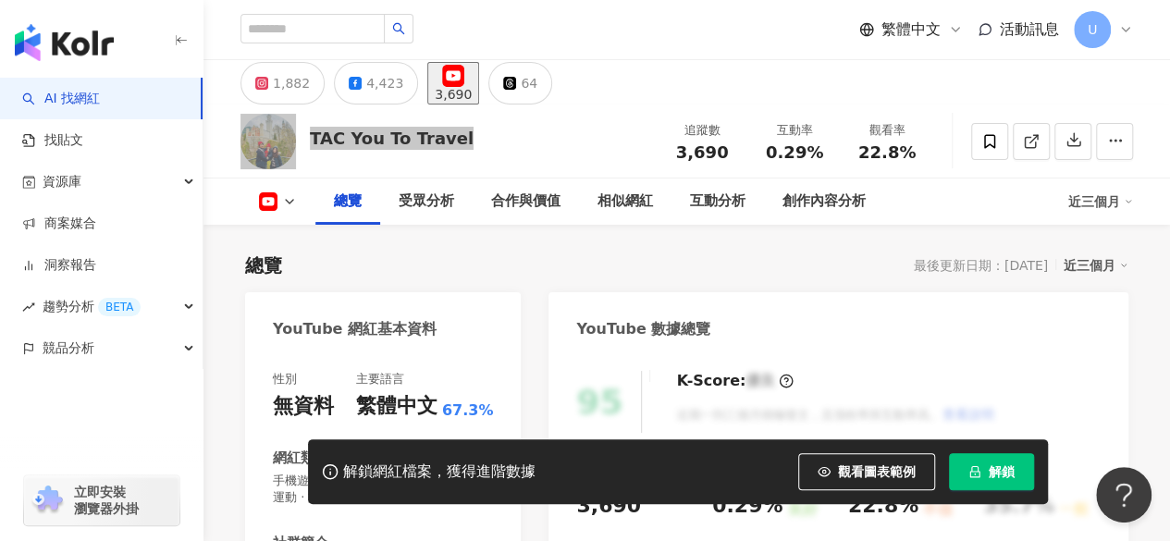
scroll to position [277, 0]
